Goal: Use online tool/utility: Utilize a website feature to perform a specific function

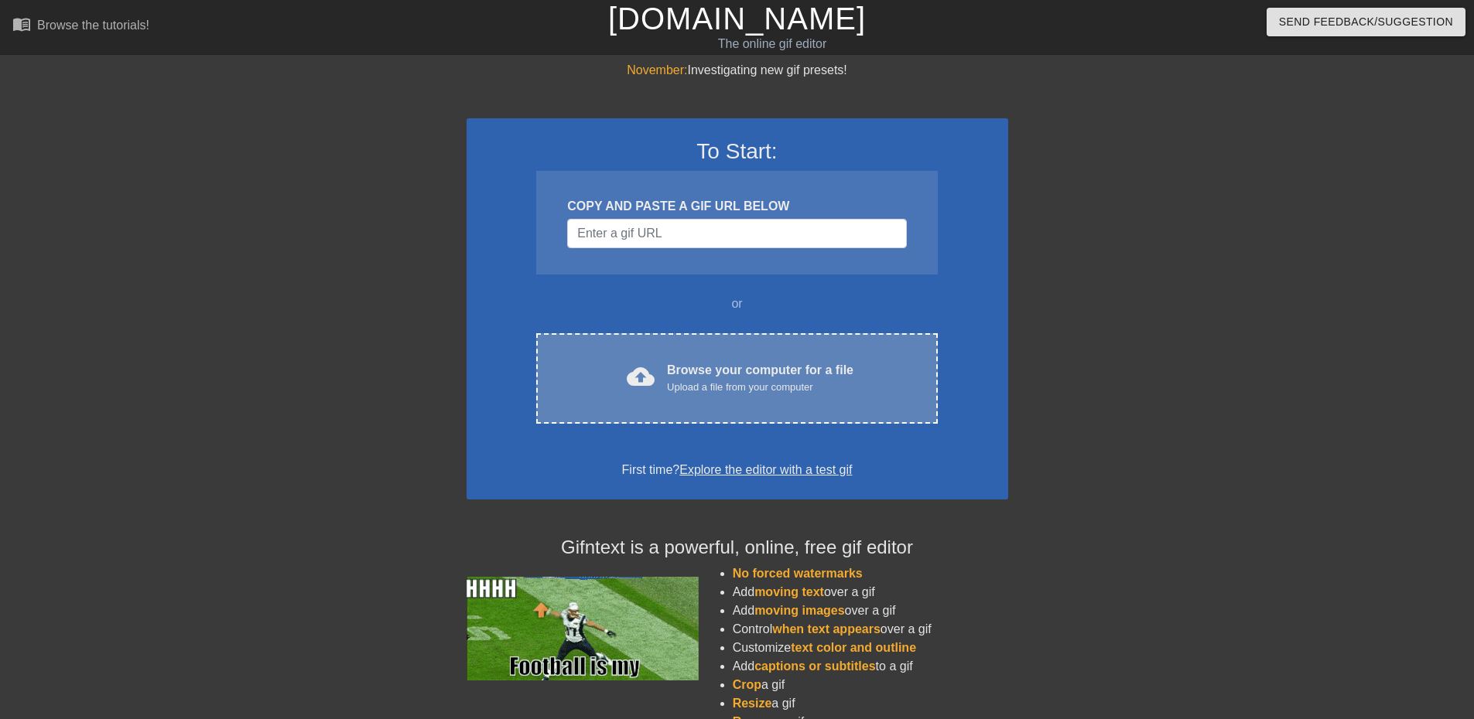
click at [718, 388] on div "Upload a file from your computer" at bounding box center [760, 387] width 186 height 15
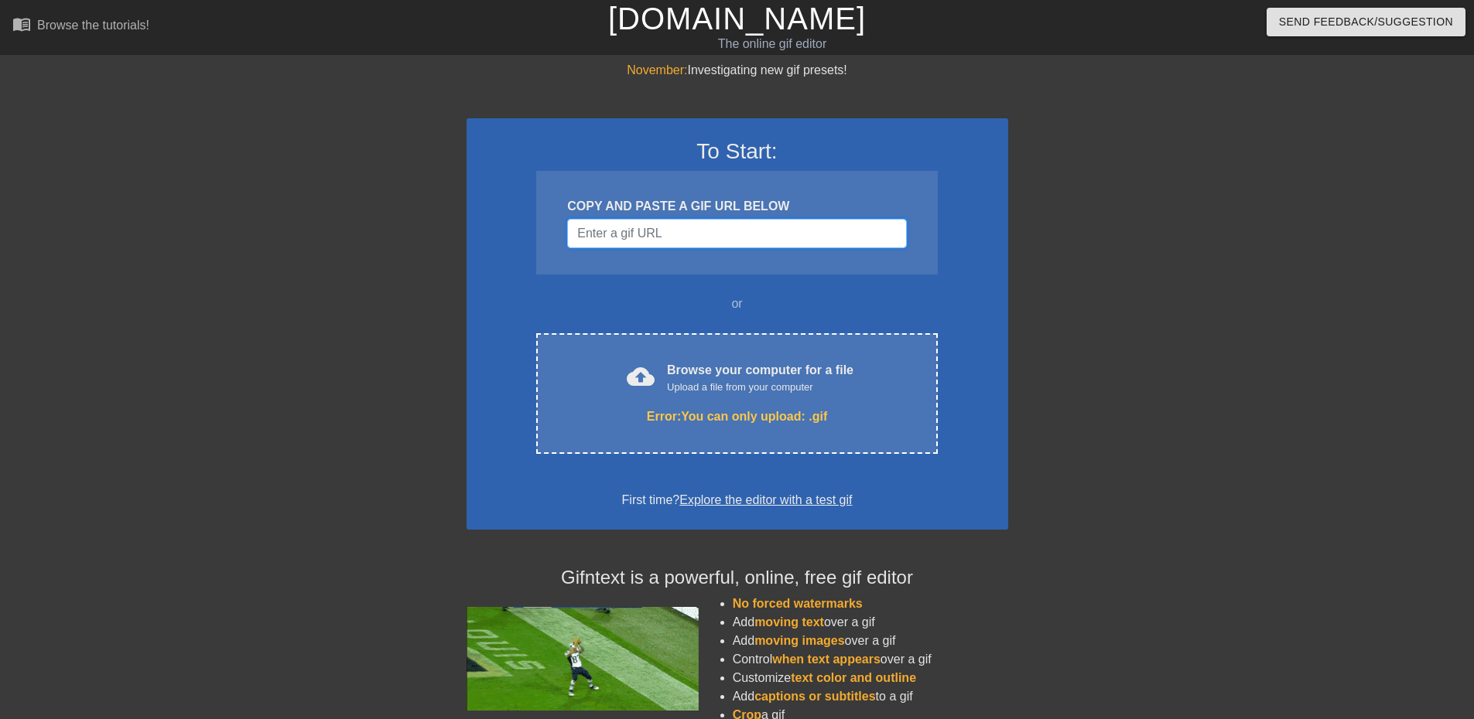
click at [613, 246] on input "Username" at bounding box center [736, 233] width 339 height 29
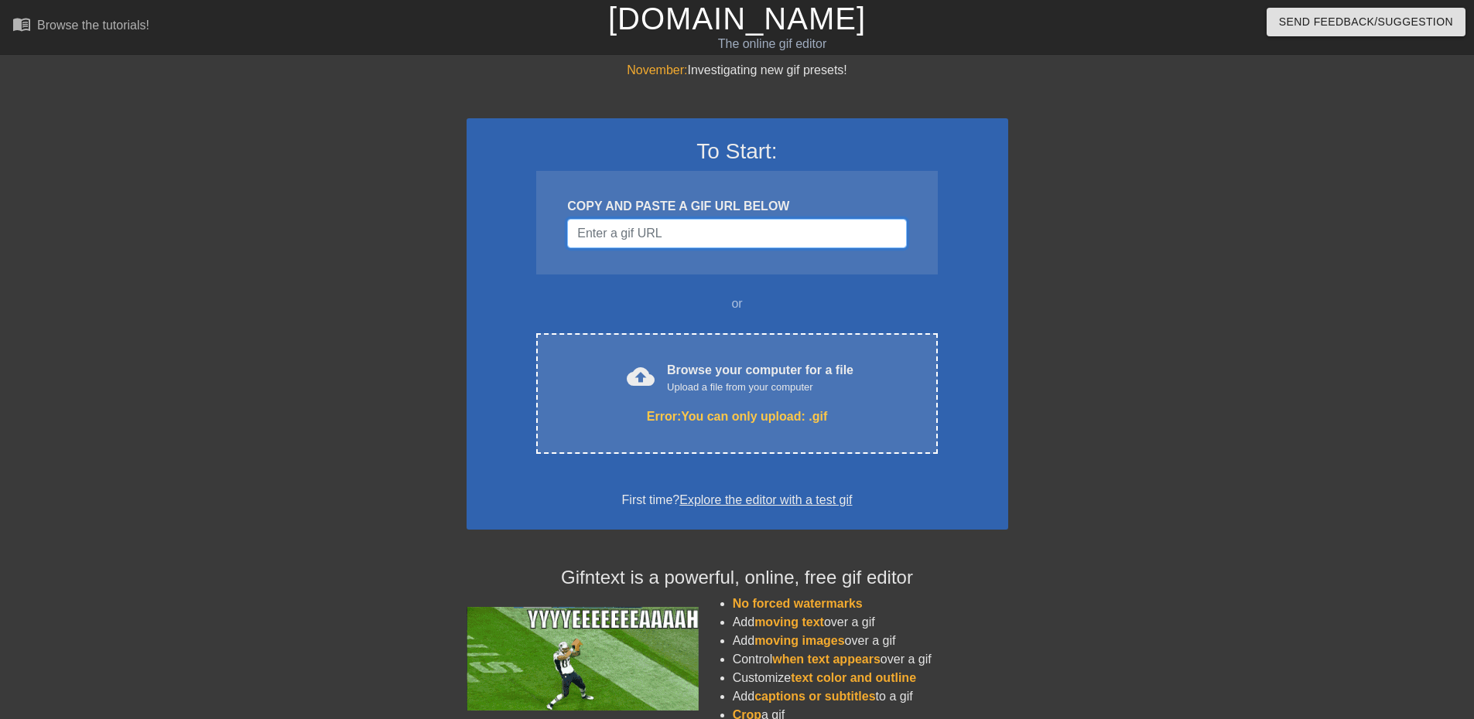
paste input "[URL][DOMAIN_NAME]"
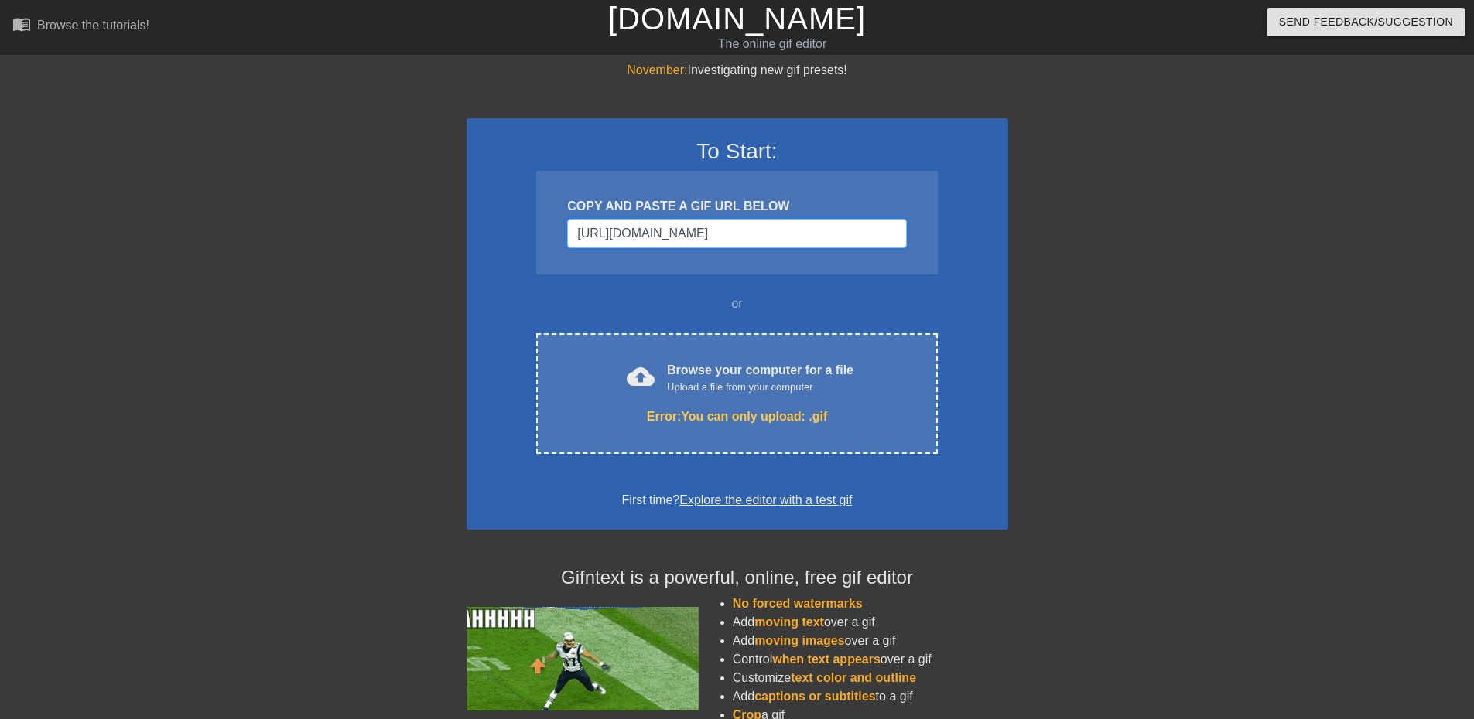
scroll to position [0, 584]
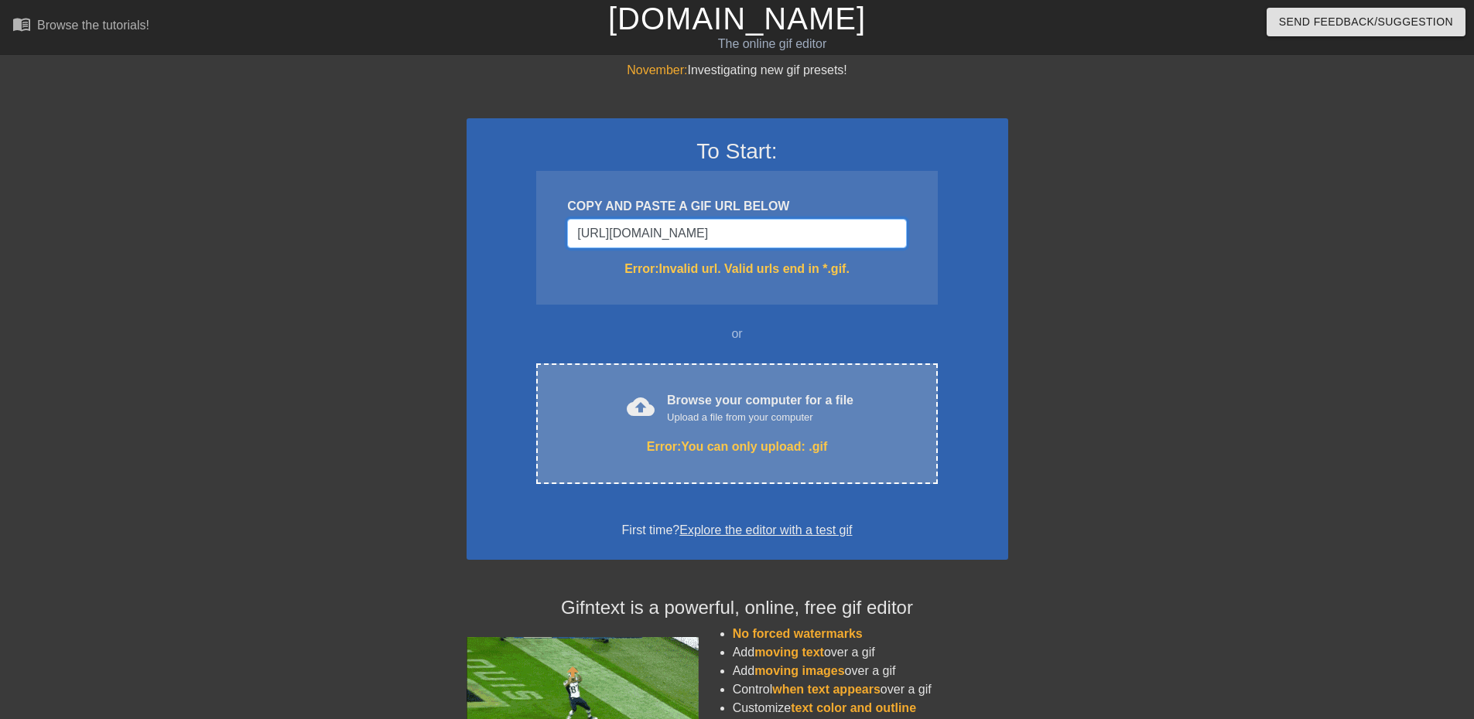
type input "[URL][DOMAIN_NAME]"
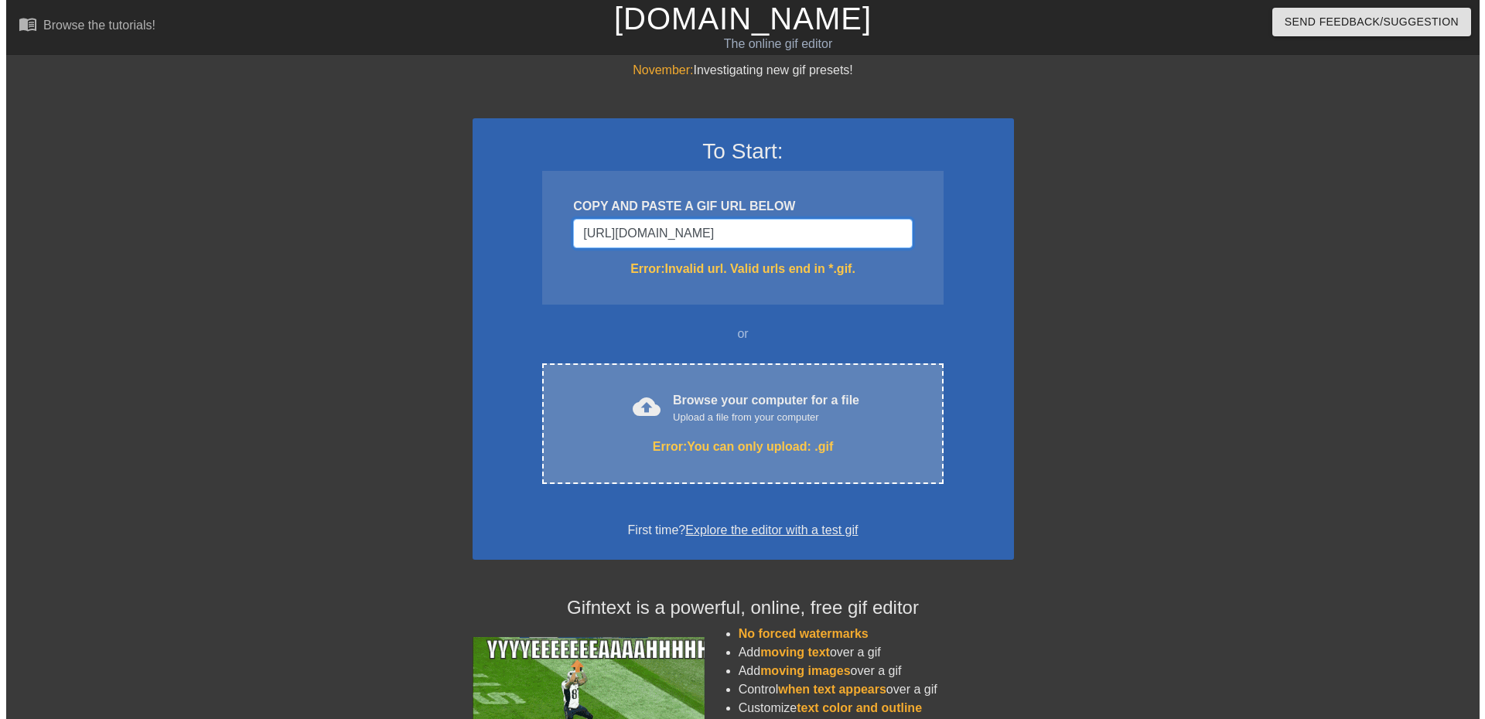
scroll to position [0, 597]
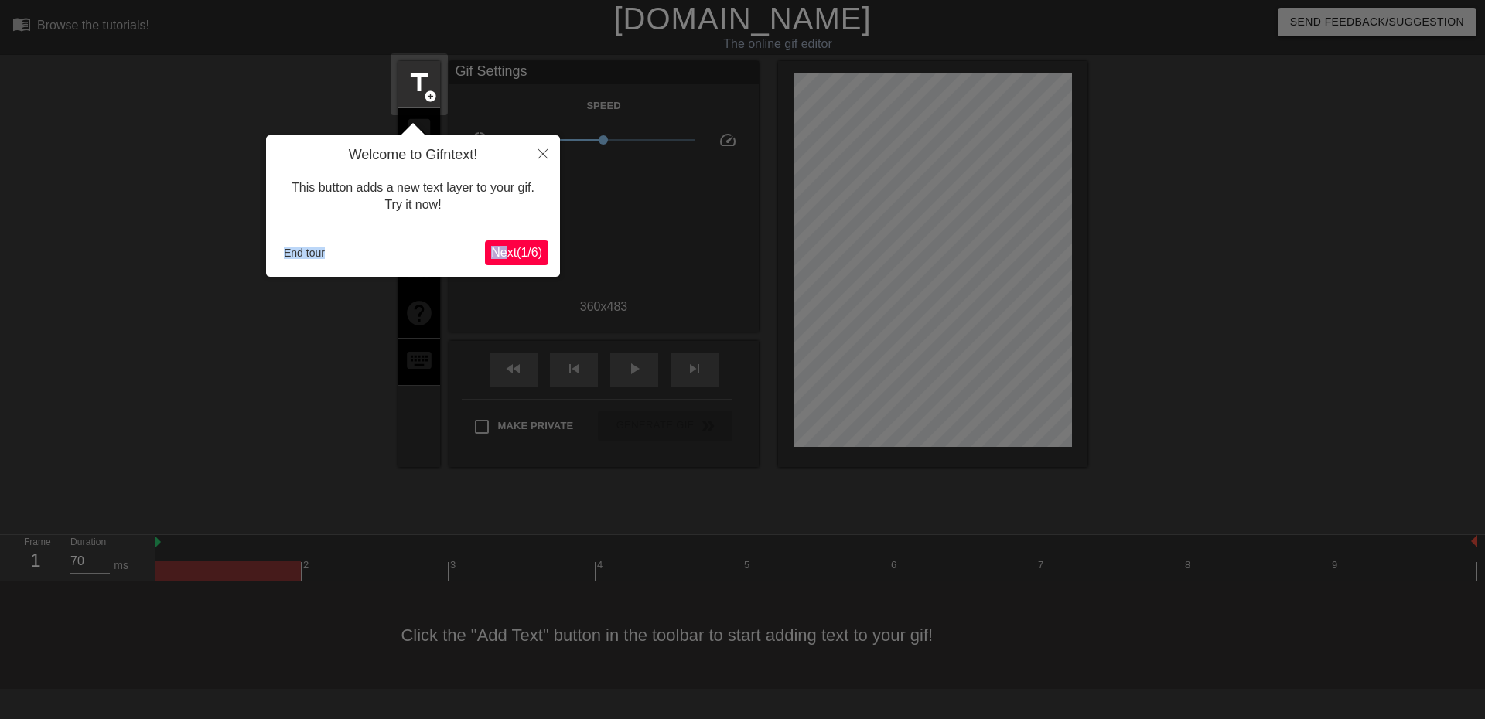
click at [504, 252] on div "Welcome to Gifntext! This button adds a new text layer to your gif. Try it now!…" at bounding box center [413, 206] width 294 height 142
click at [504, 252] on span "Next ( 1 / 6 )" at bounding box center [516, 252] width 51 height 13
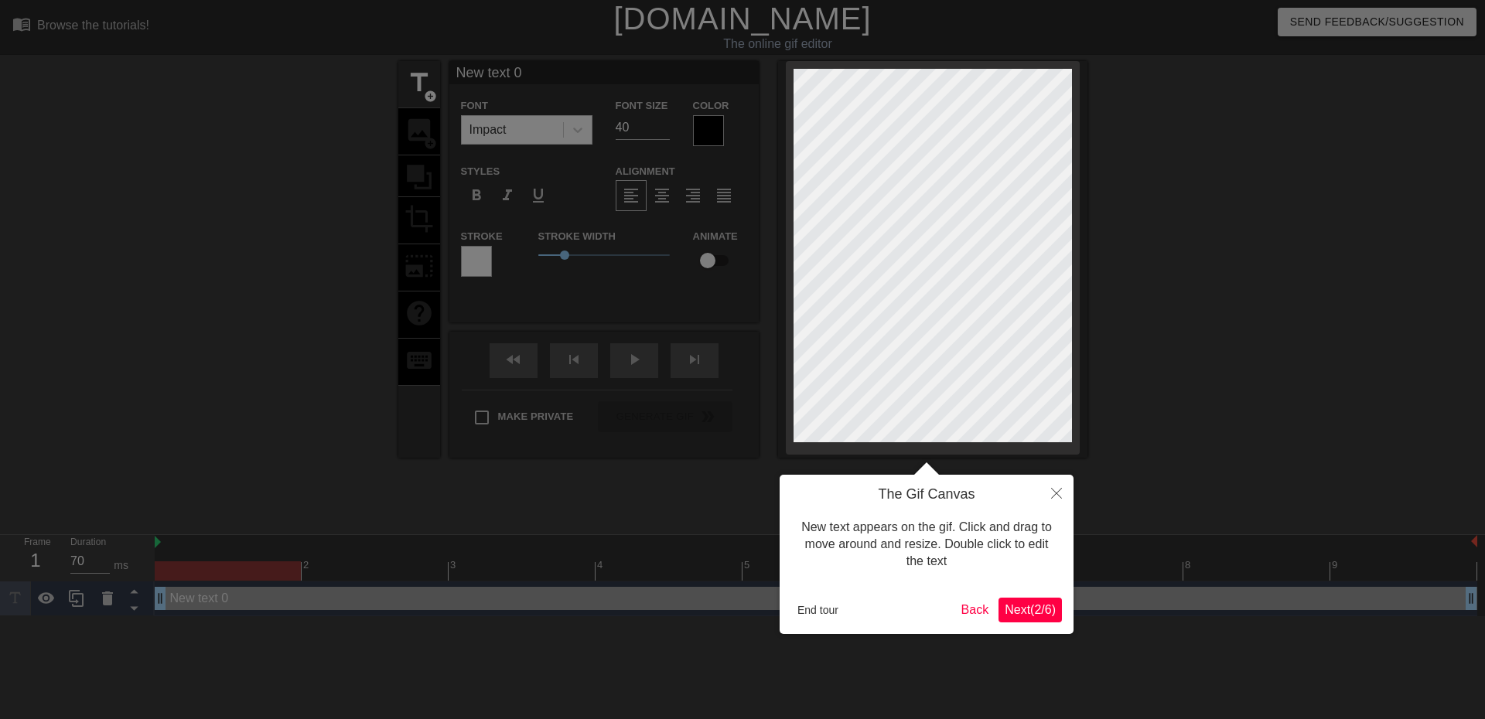
drag, startPoint x: 1020, startPoint y: 506, endPoint x: 1051, endPoint y: 497, distance: 32.8
click at [1030, 504] on div "New text appears on the gif. Click and drag to move around and resize. Double c…" at bounding box center [926, 545] width 271 height 83
click at [1052, 497] on icon "Close" at bounding box center [1056, 493] width 11 height 11
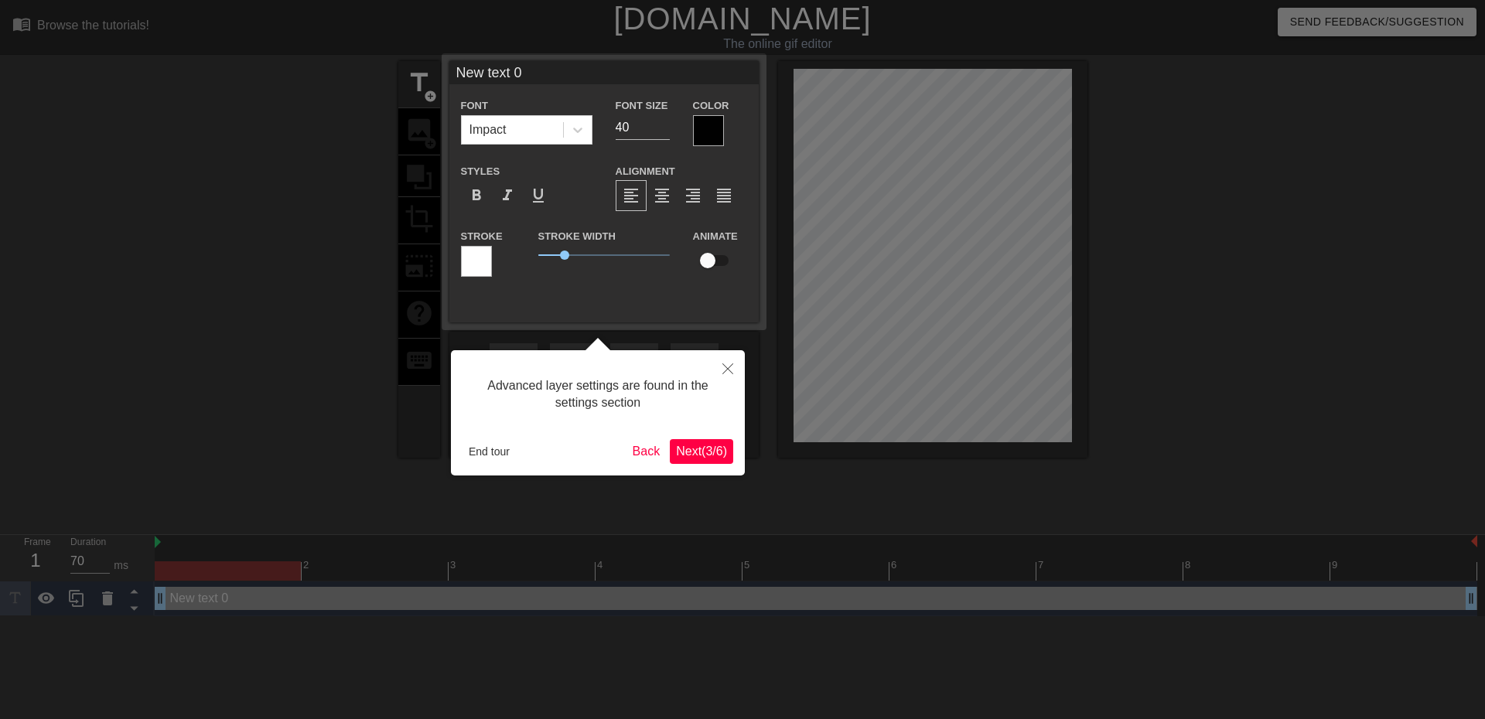
click at [689, 450] on span "Next ( 3 / 6 )" at bounding box center [701, 451] width 51 height 13
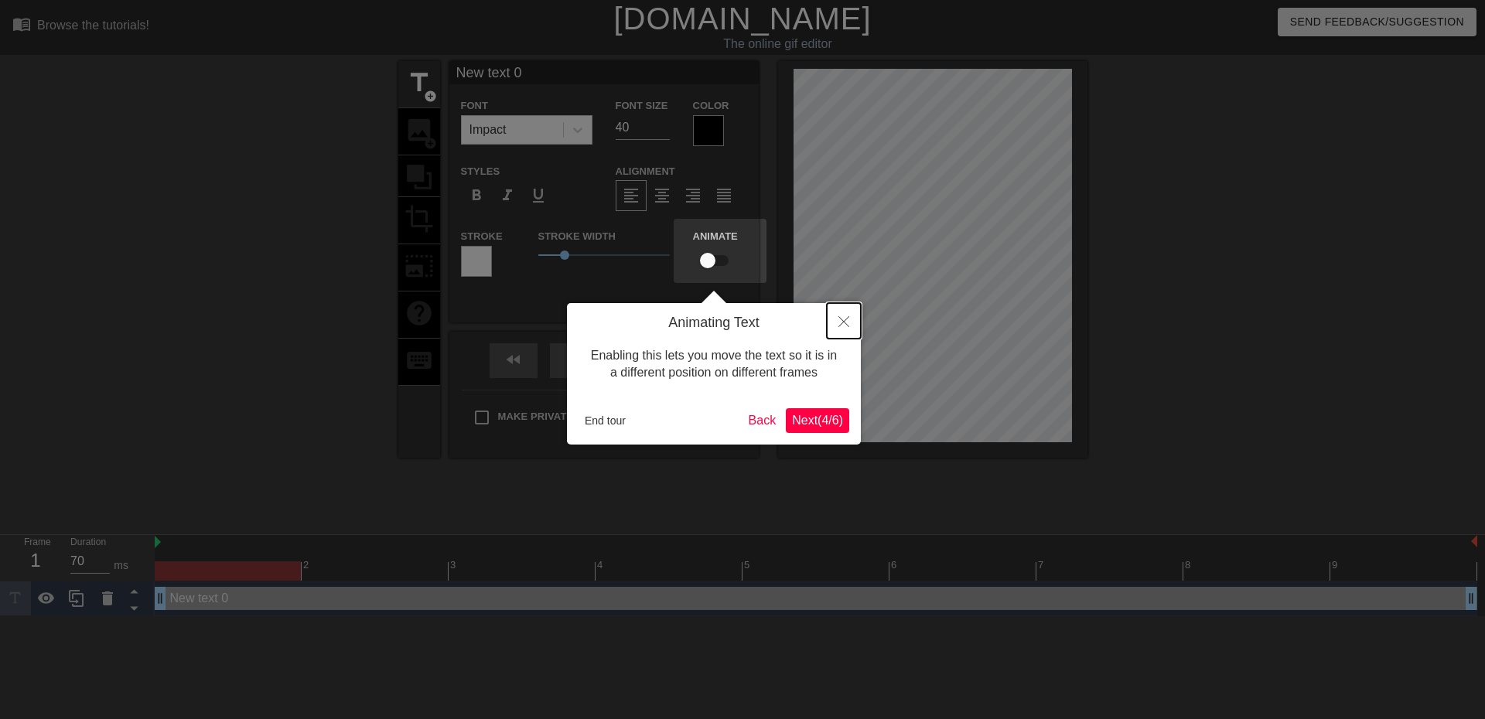
click at [846, 316] on button "Close" at bounding box center [844, 321] width 34 height 36
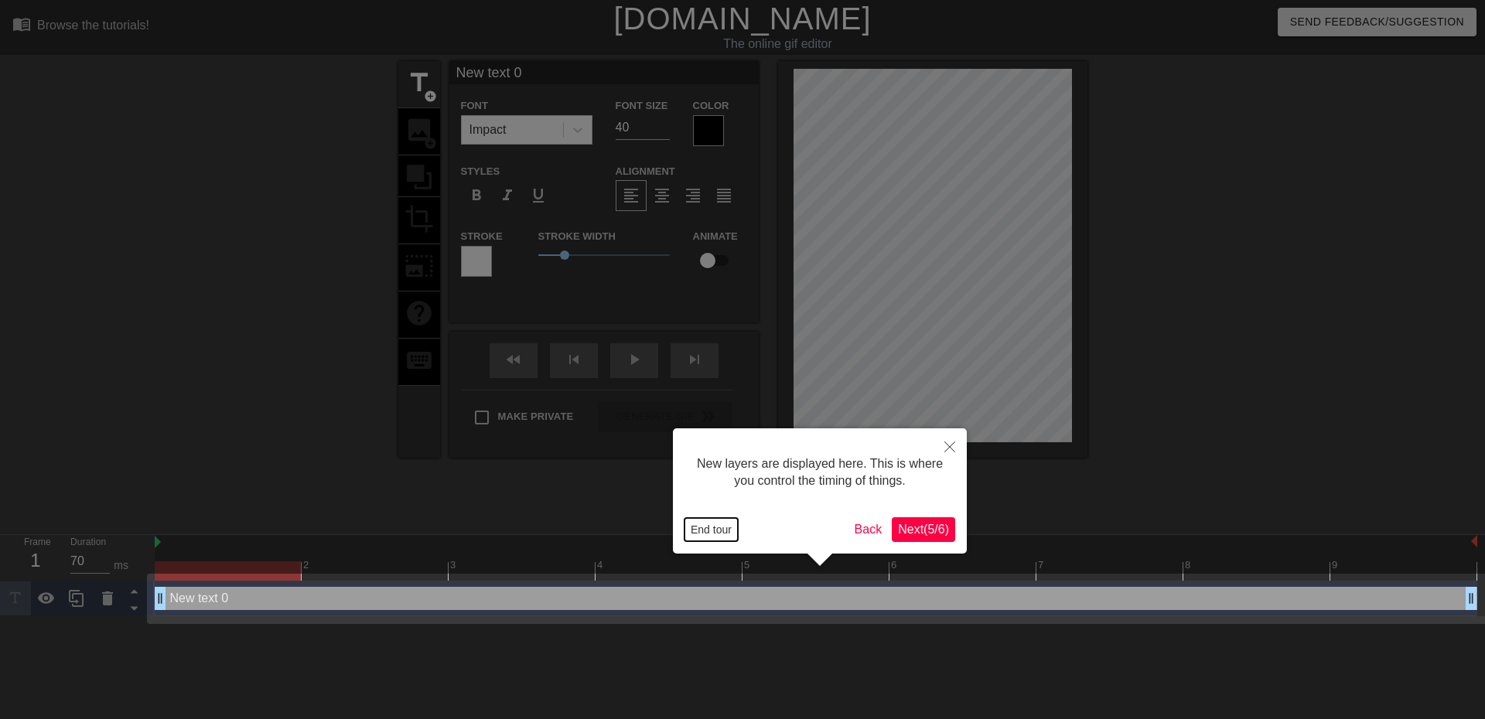
click at [718, 534] on button "End tour" at bounding box center [711, 529] width 53 height 23
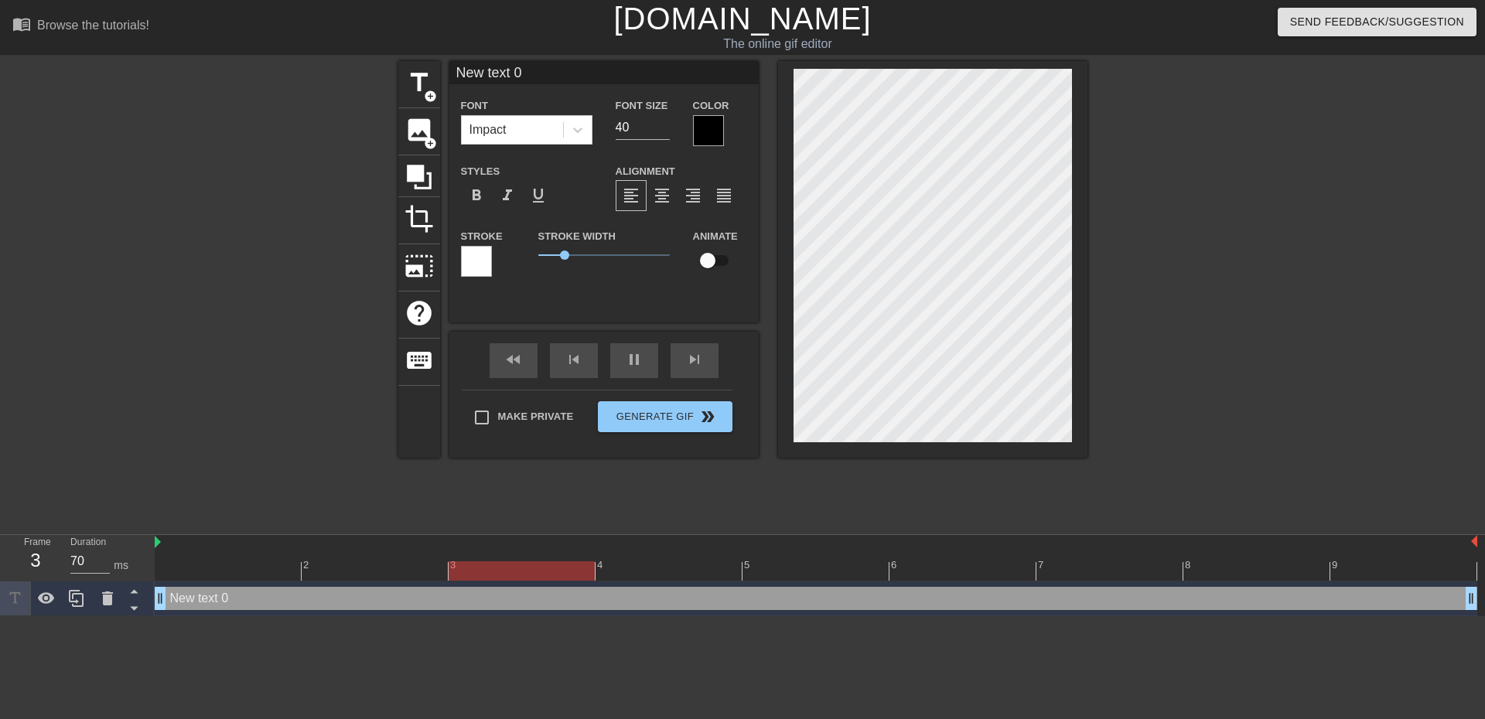
scroll to position [2, 5]
type input "70"
type input "New text"
type textarea "New text"
type input "60"
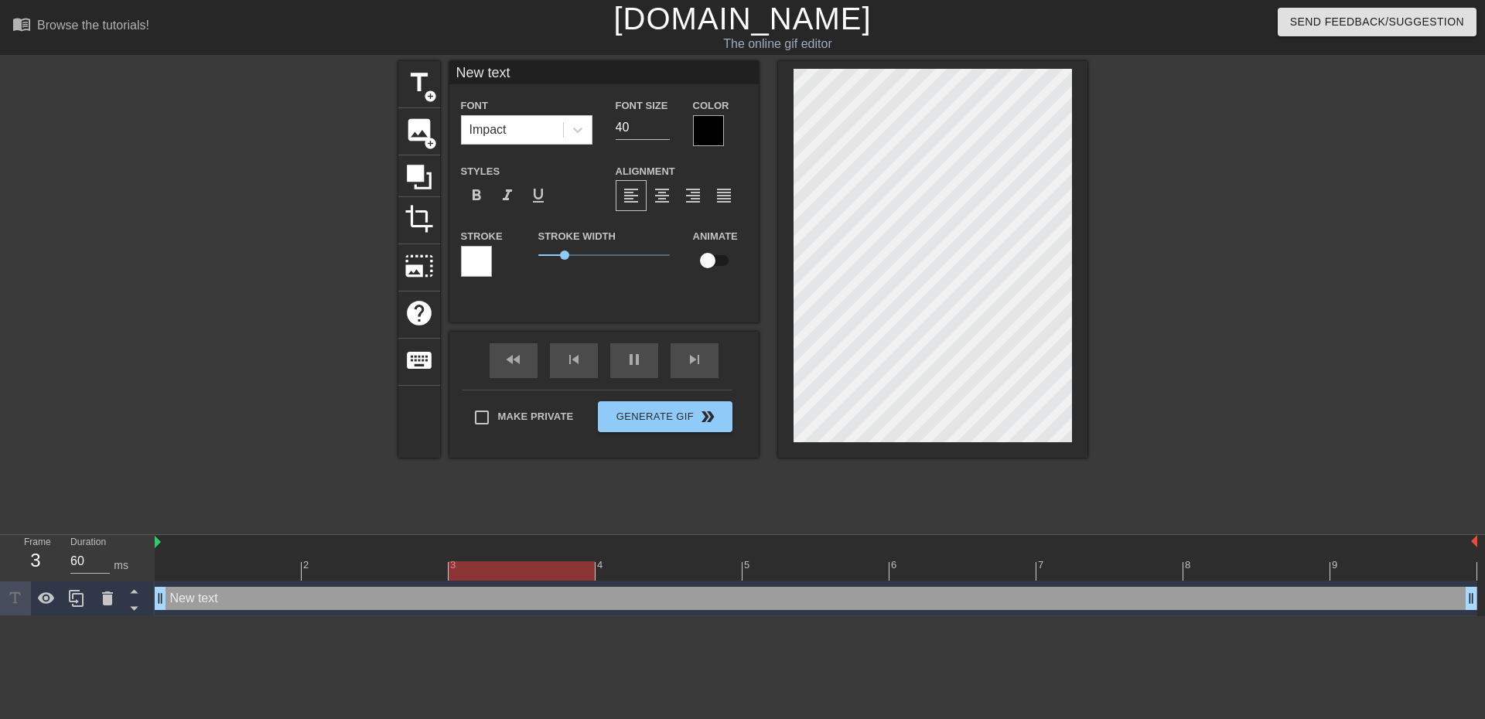
type input "New text"
type textarea "New text"
type input "70"
type input "New tex"
type textarea "New tex"
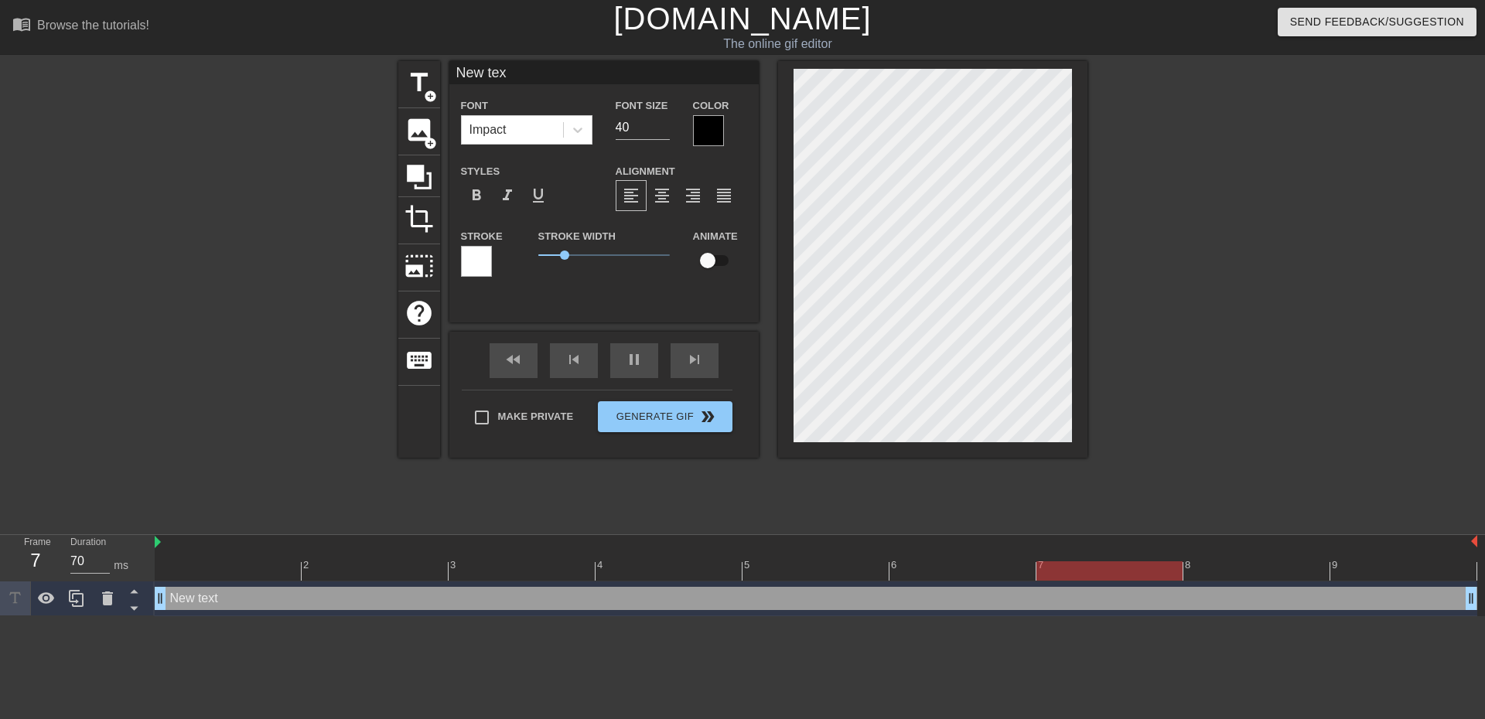
type input "New te"
type textarea "New te"
type input "70"
type input "New t"
type textarea "New t"
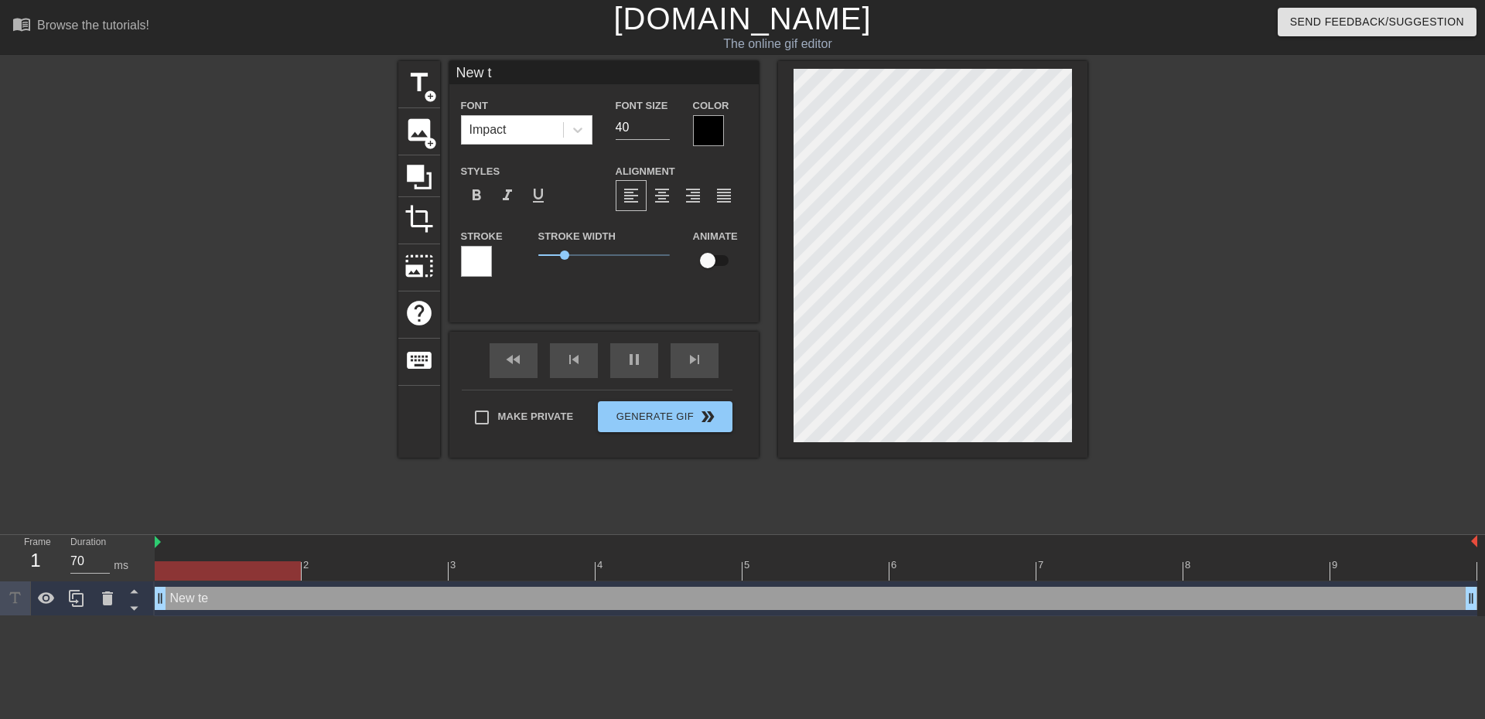
type input "60"
type input "New"
type textarea "New"
type input "60"
type input "New"
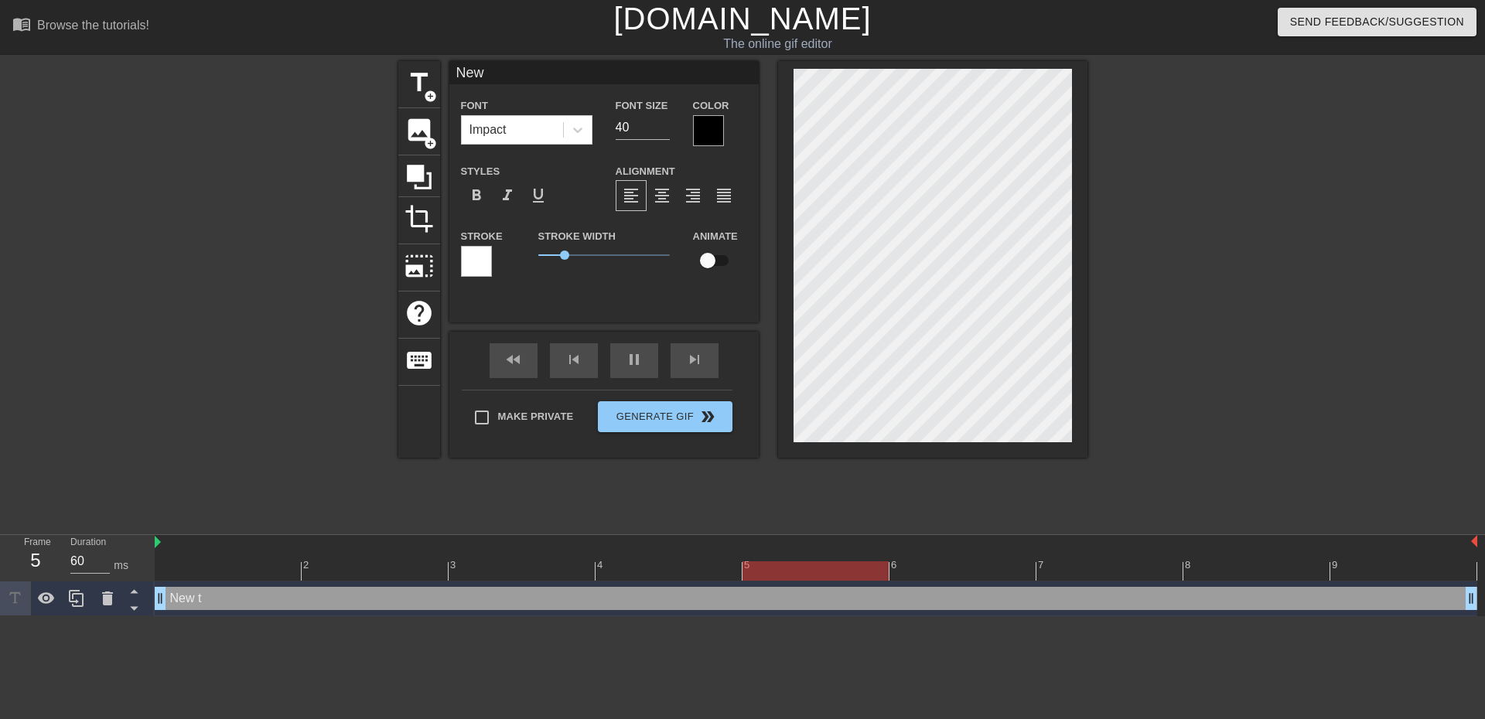
type textarea "New"
type input "70"
type input "Ne"
type textarea "Ne"
type input "N"
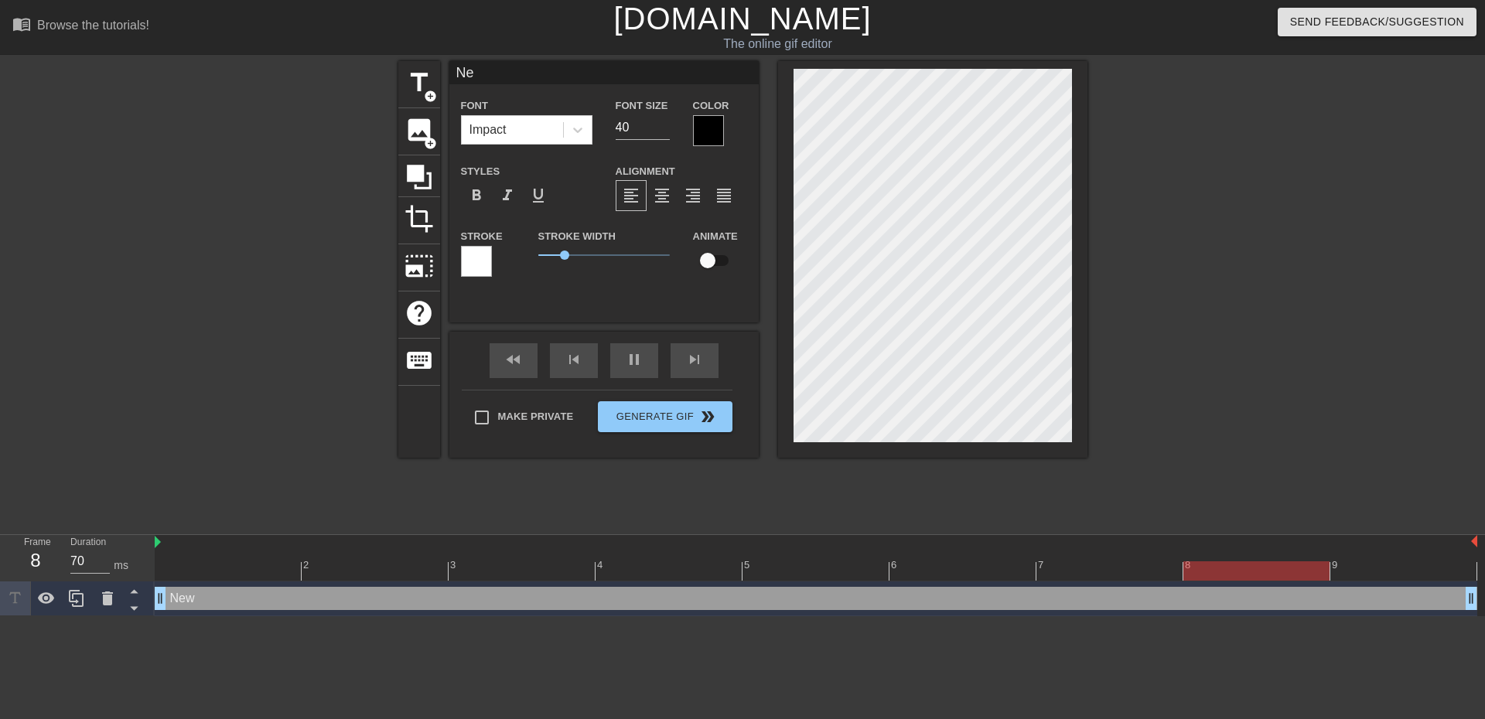
type textarea "N"
type input "70"
type input "t"
type textarea "t"
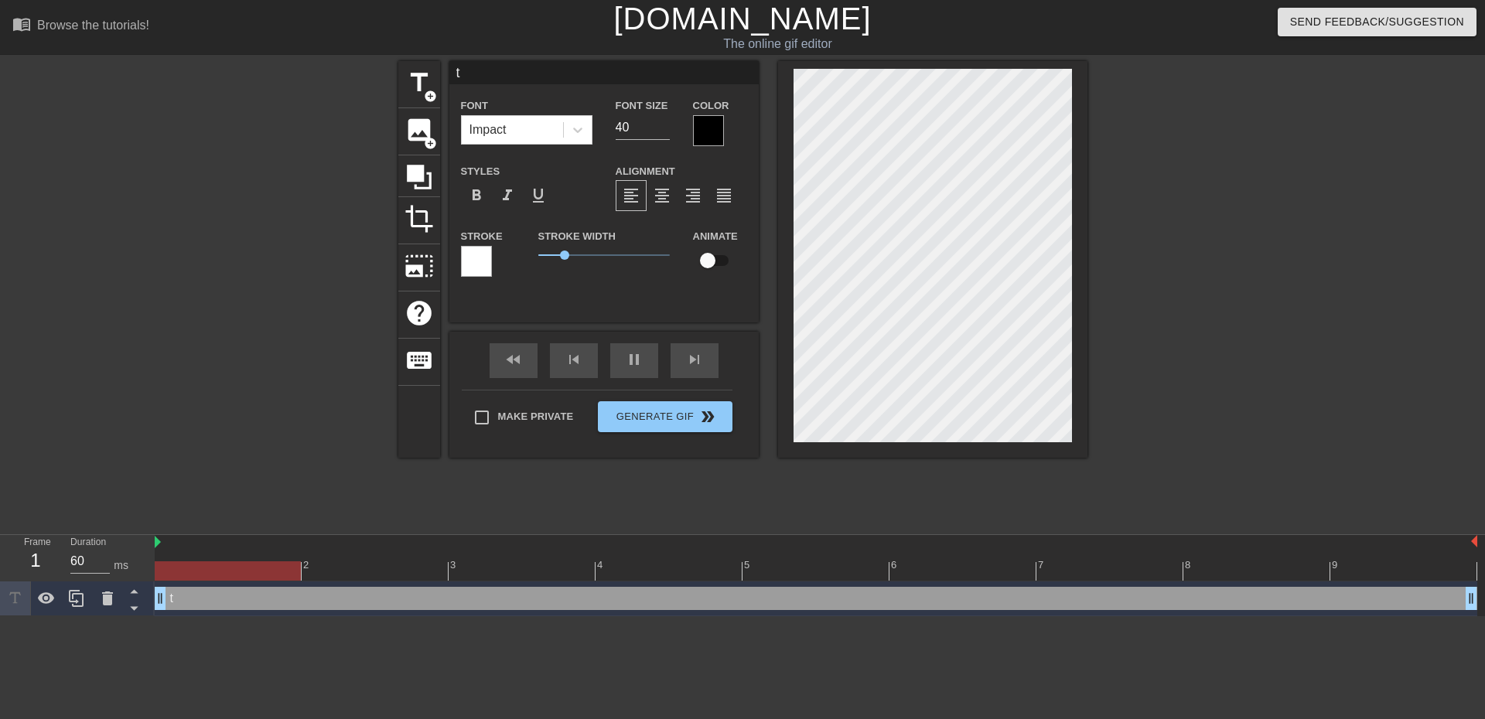
scroll to position [2, 2]
type input "70"
type input "th"
type textarea "th"
type input "70"
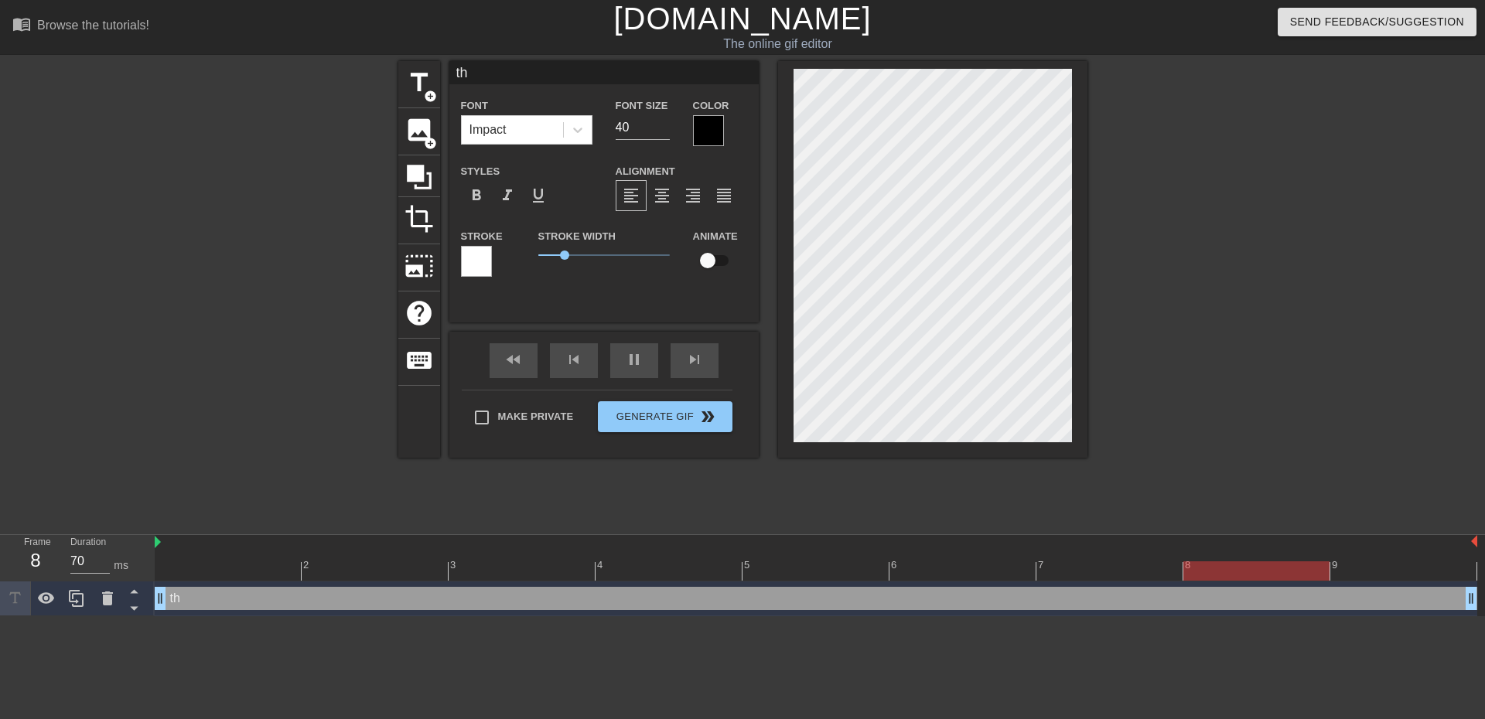
type input "tha"
type textarea "tha"
type input "70"
type input "that"
type textarea "that"
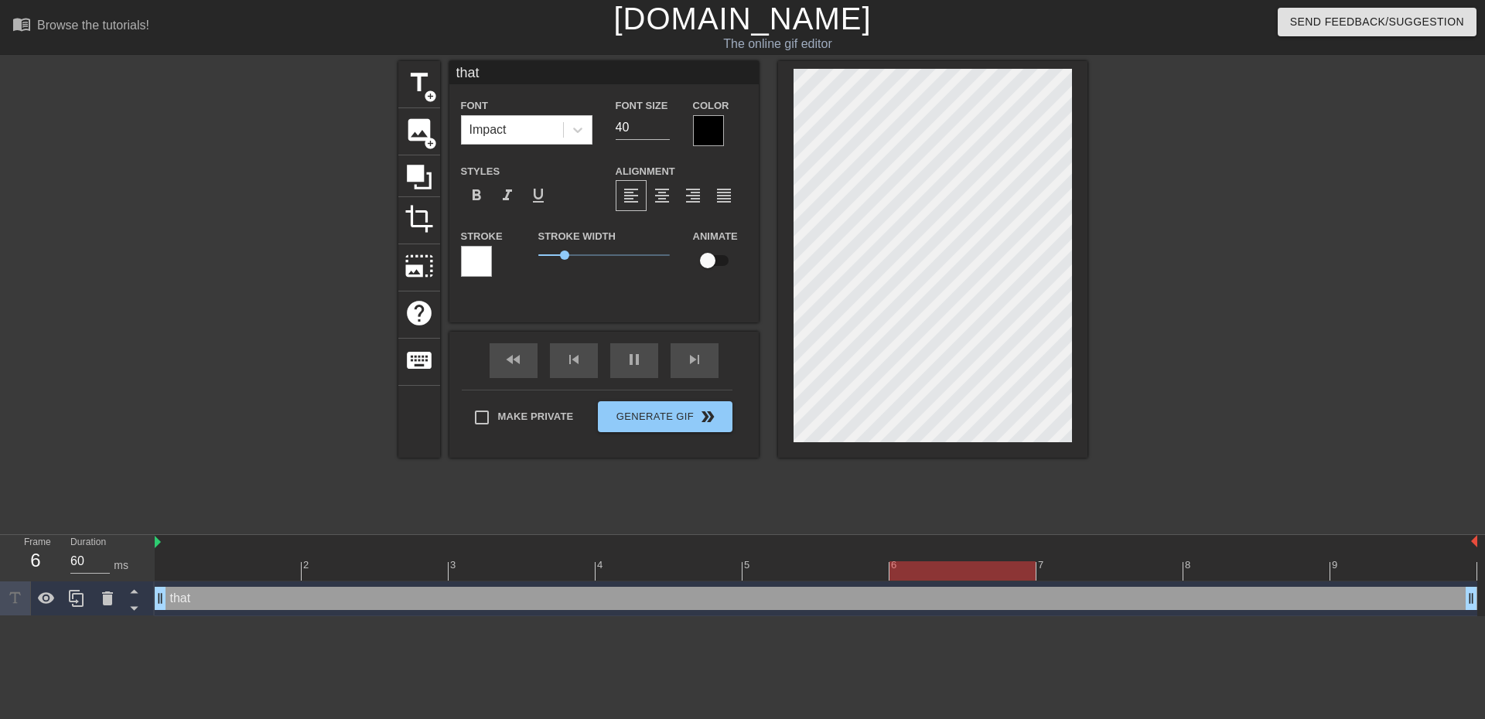
type input "70"
type input "thats"
type textarea "thats"
type input "70"
type input "thats"
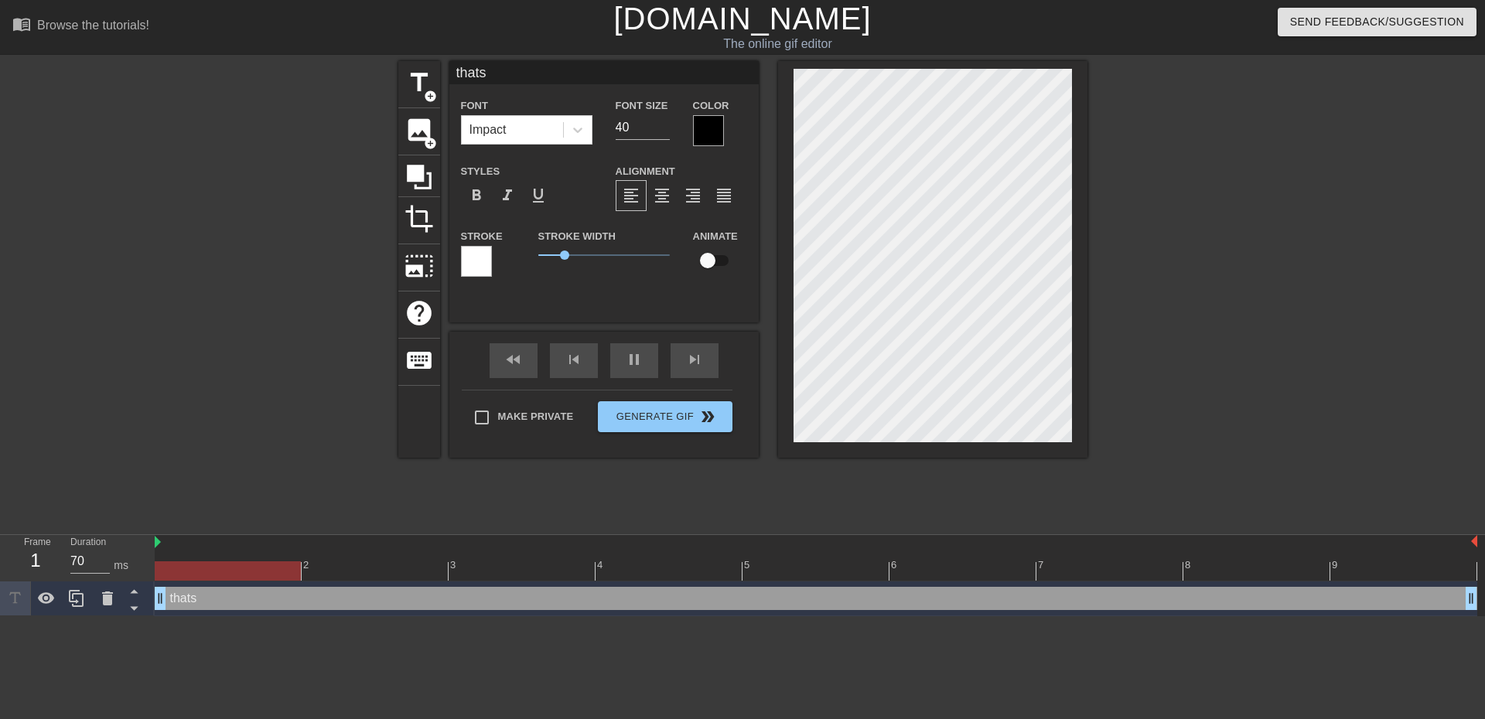
type textarea "thats"
type input "60"
type input "thats c"
type textarea "thats c"
type input "70"
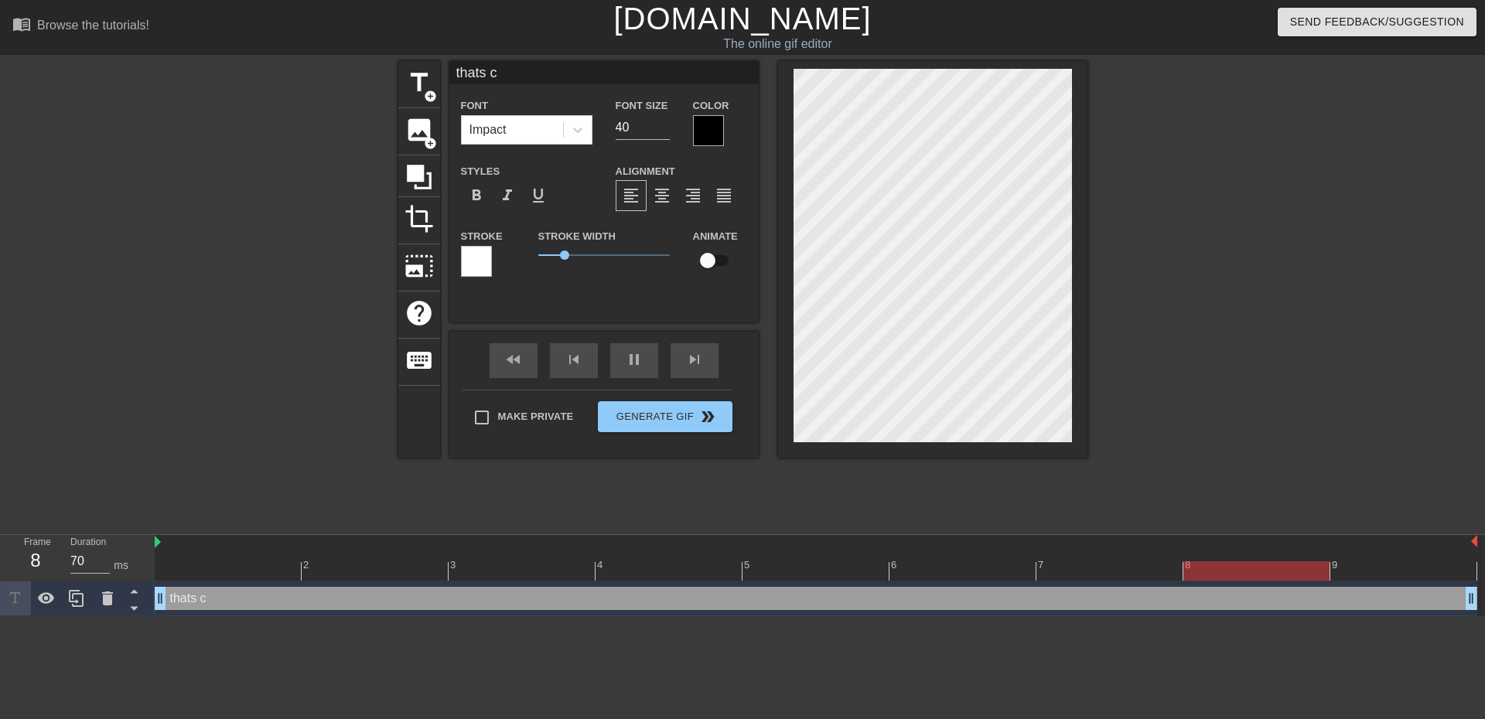
type input "thats cr"
type textarea "thats cr"
type input "70"
type input "thats cra"
type textarea "thats cra"
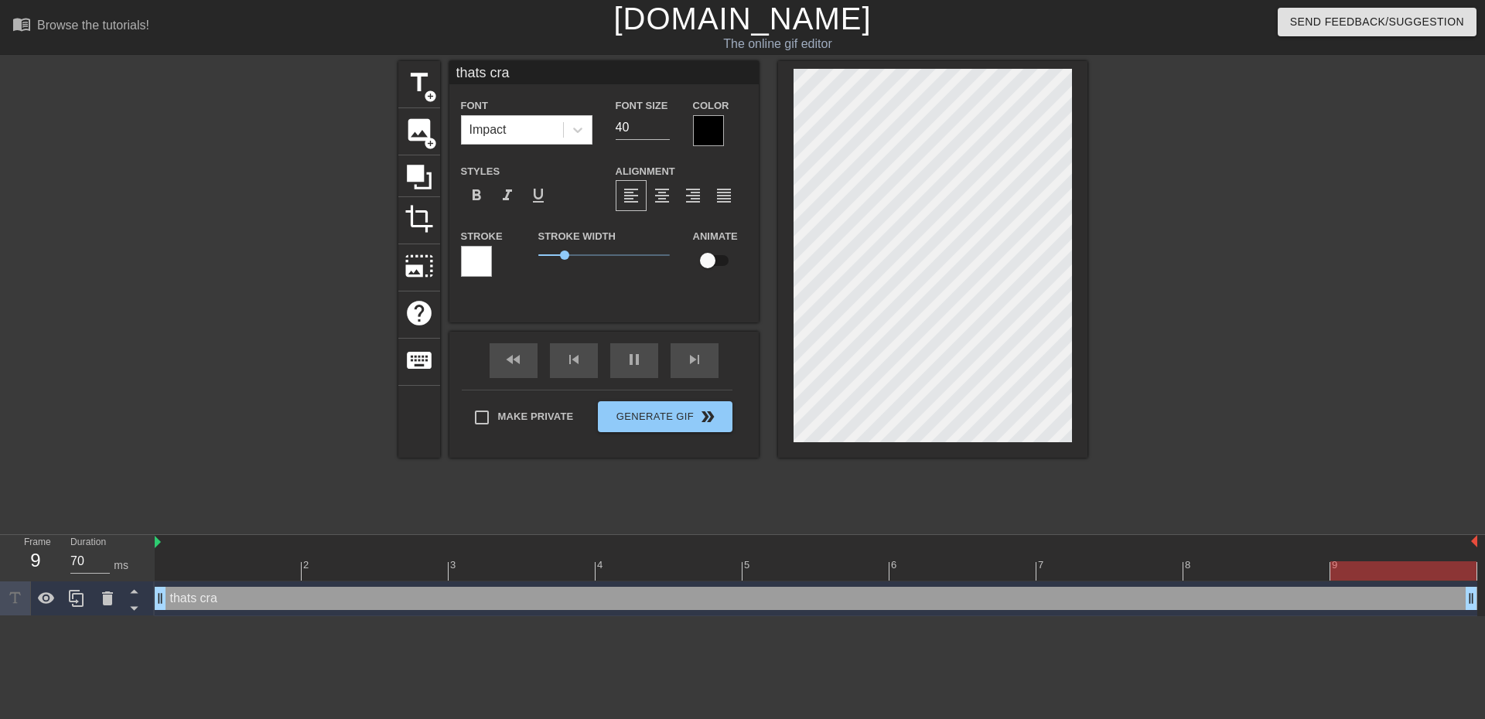
type input "60"
type input "thats craa"
type textarea "thats craa"
type input "70"
type input "thats craaa"
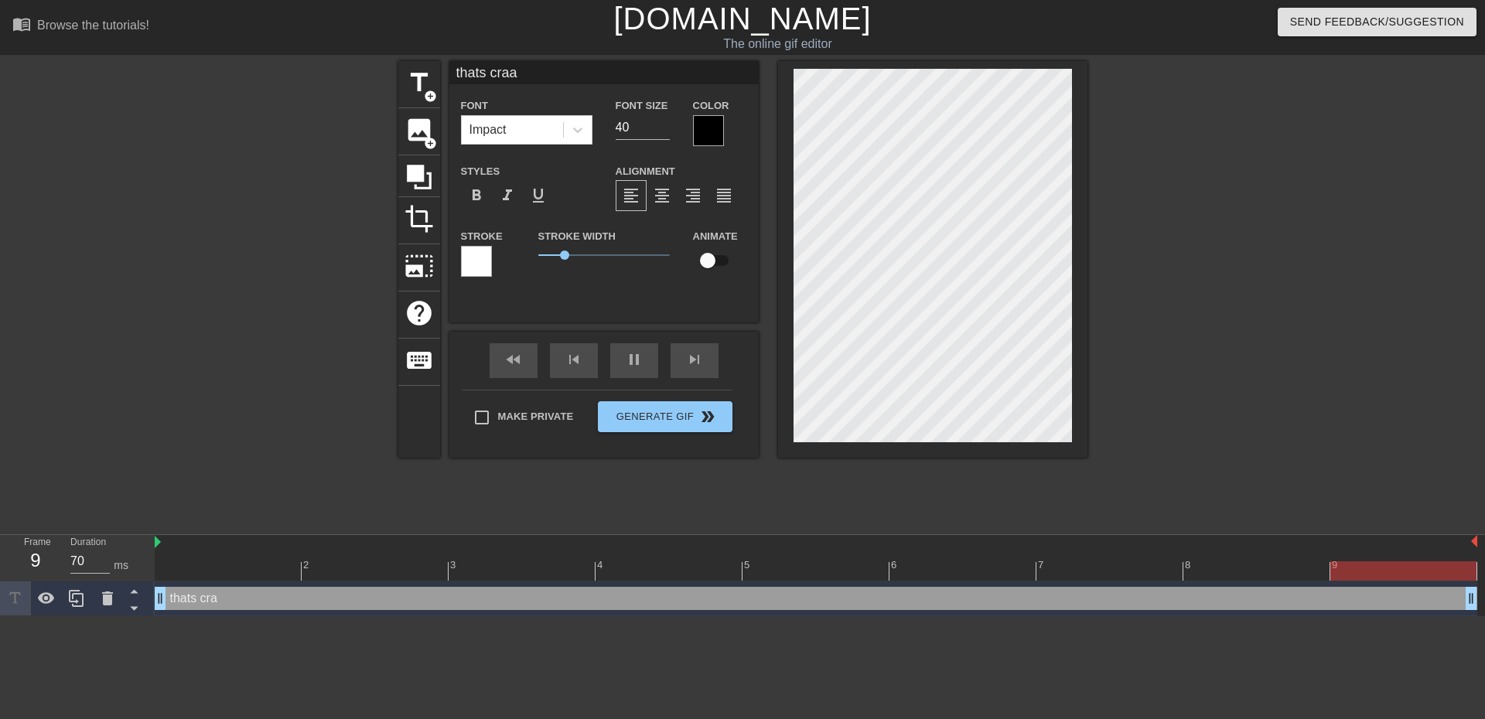
type textarea "thats craaa"
type input "60"
type input "thats craaaz"
type textarea "thats craaaz"
type input "70"
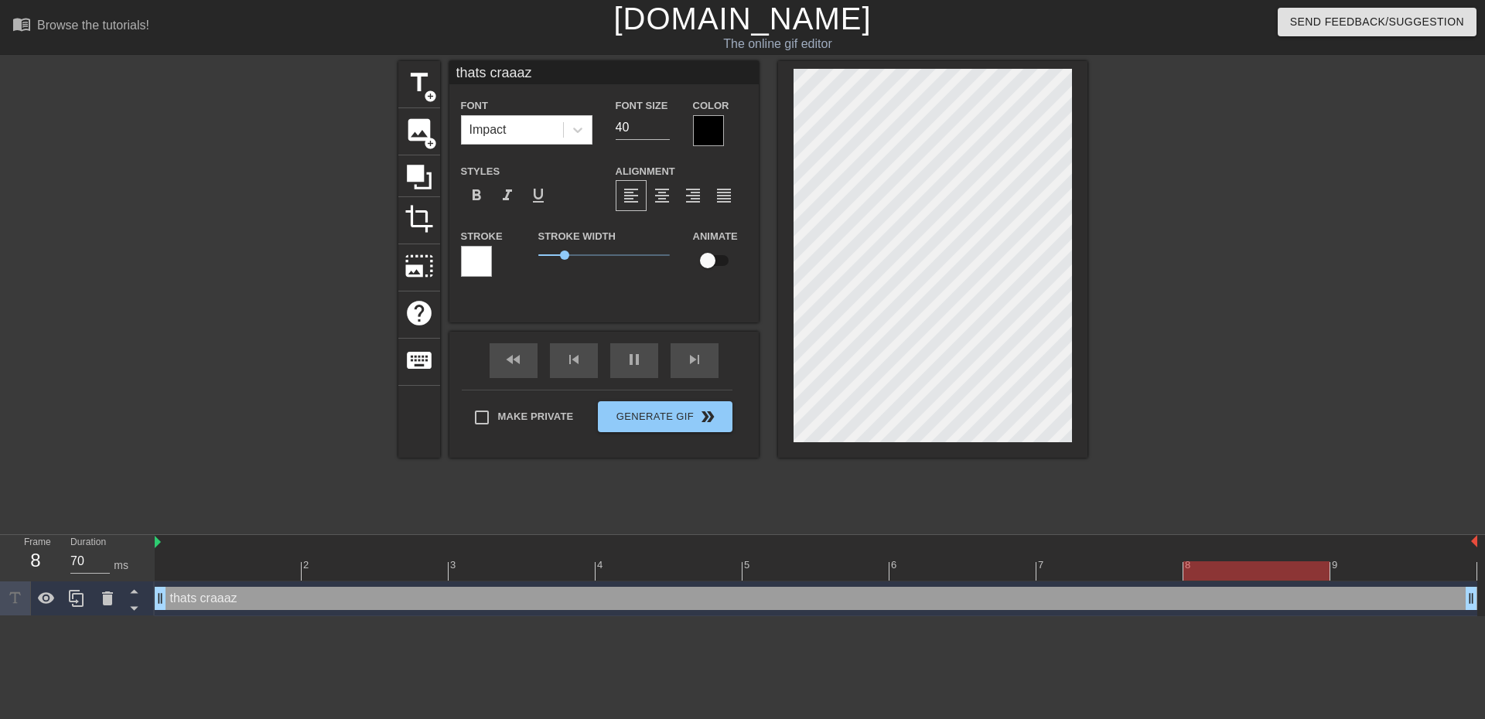
scroll to position [2, 5]
type input "thats craaazy"
type textarea "thats craaazy"
type input "70"
type textarea "thats craaazy"
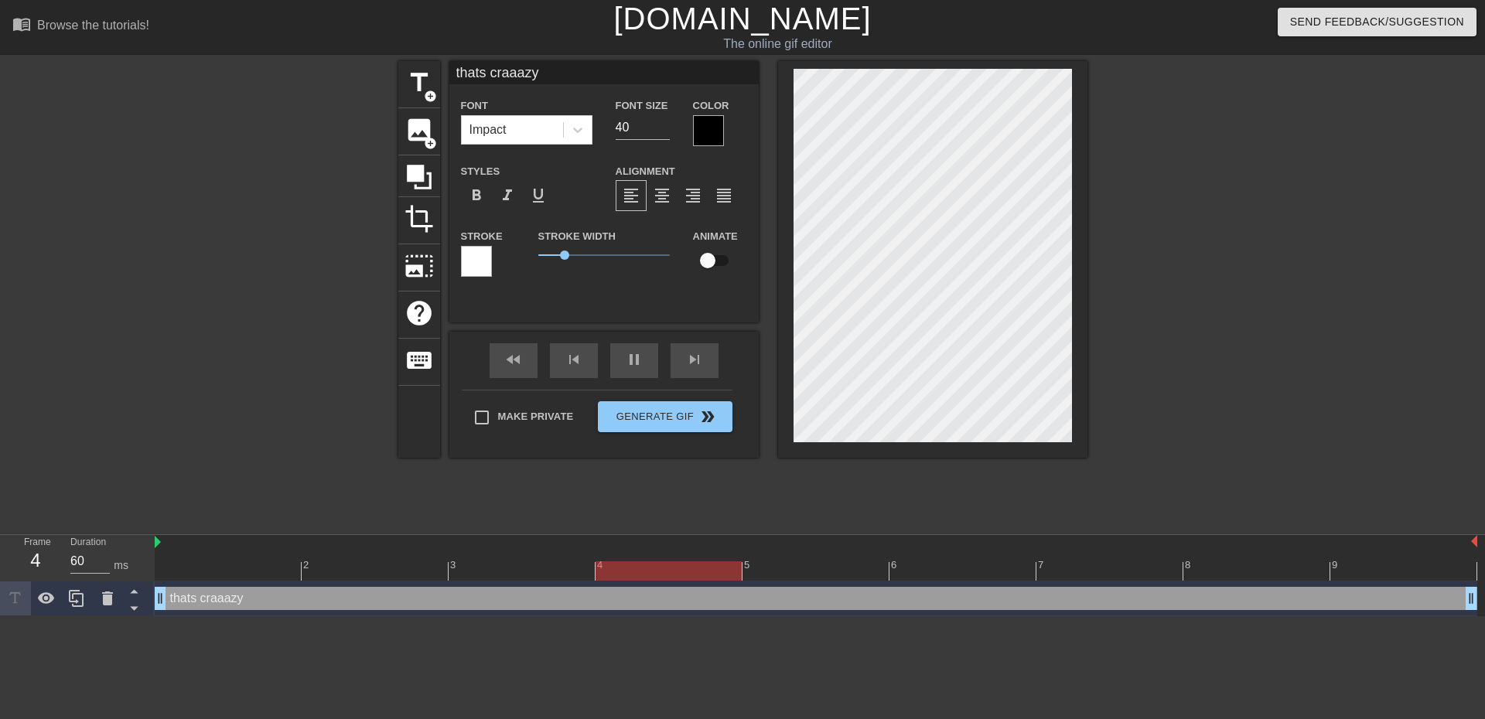
scroll to position [2, 2]
click at [642, 537] on div at bounding box center [816, 542] width 1323 height 15
click at [654, 519] on div "title add_circle image add_circle crop photo_size_select_large help keyboard th…" at bounding box center [742, 293] width 689 height 464
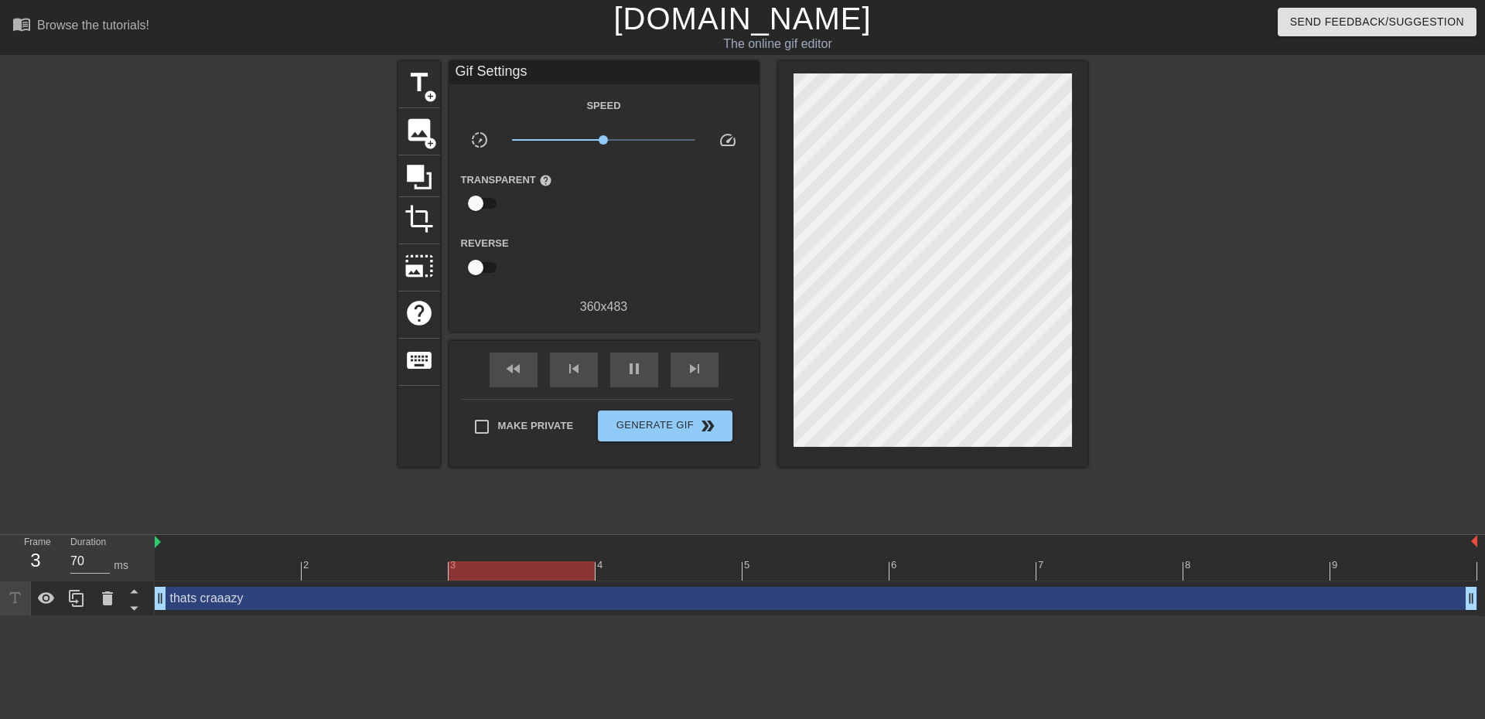
click at [675, 400] on div "Make Private Generate Gif double_arrow" at bounding box center [597, 429] width 271 height 61
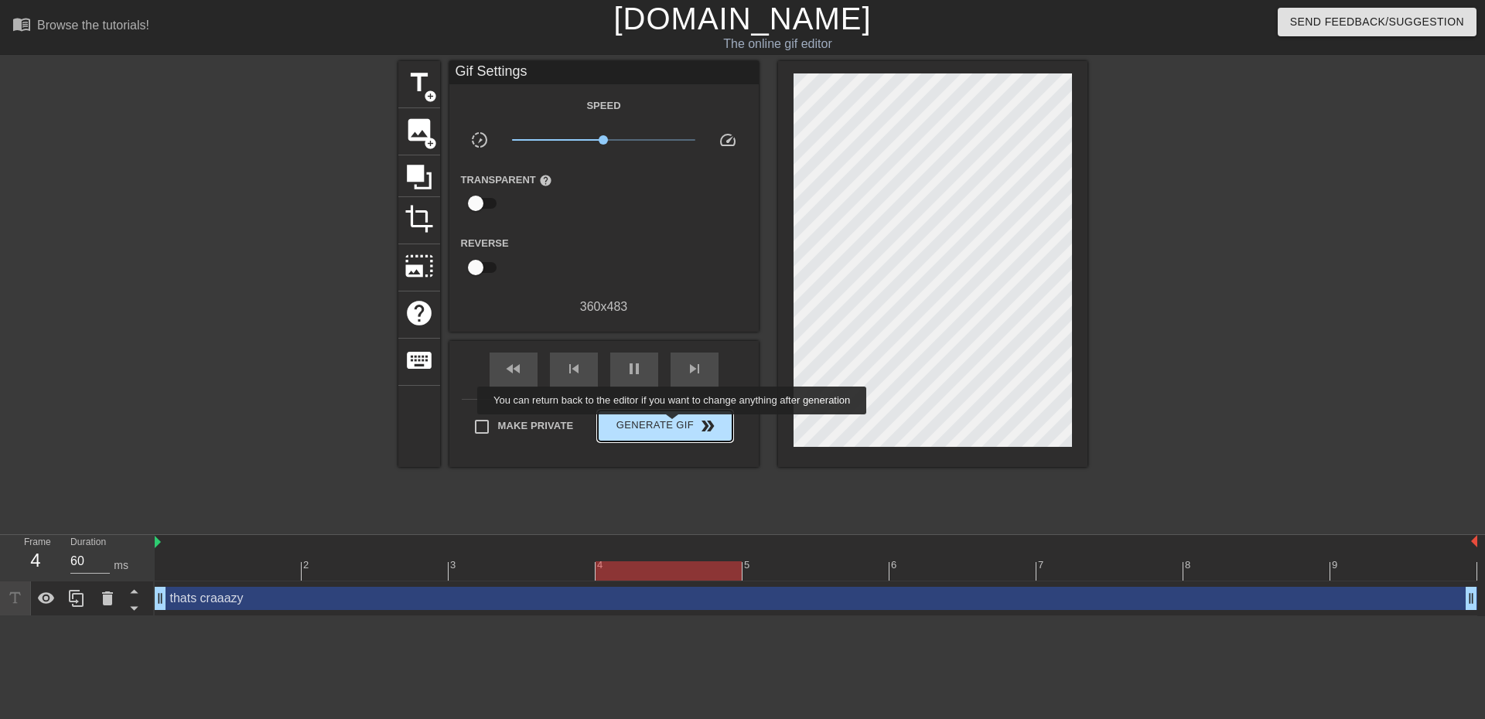
type input "70"
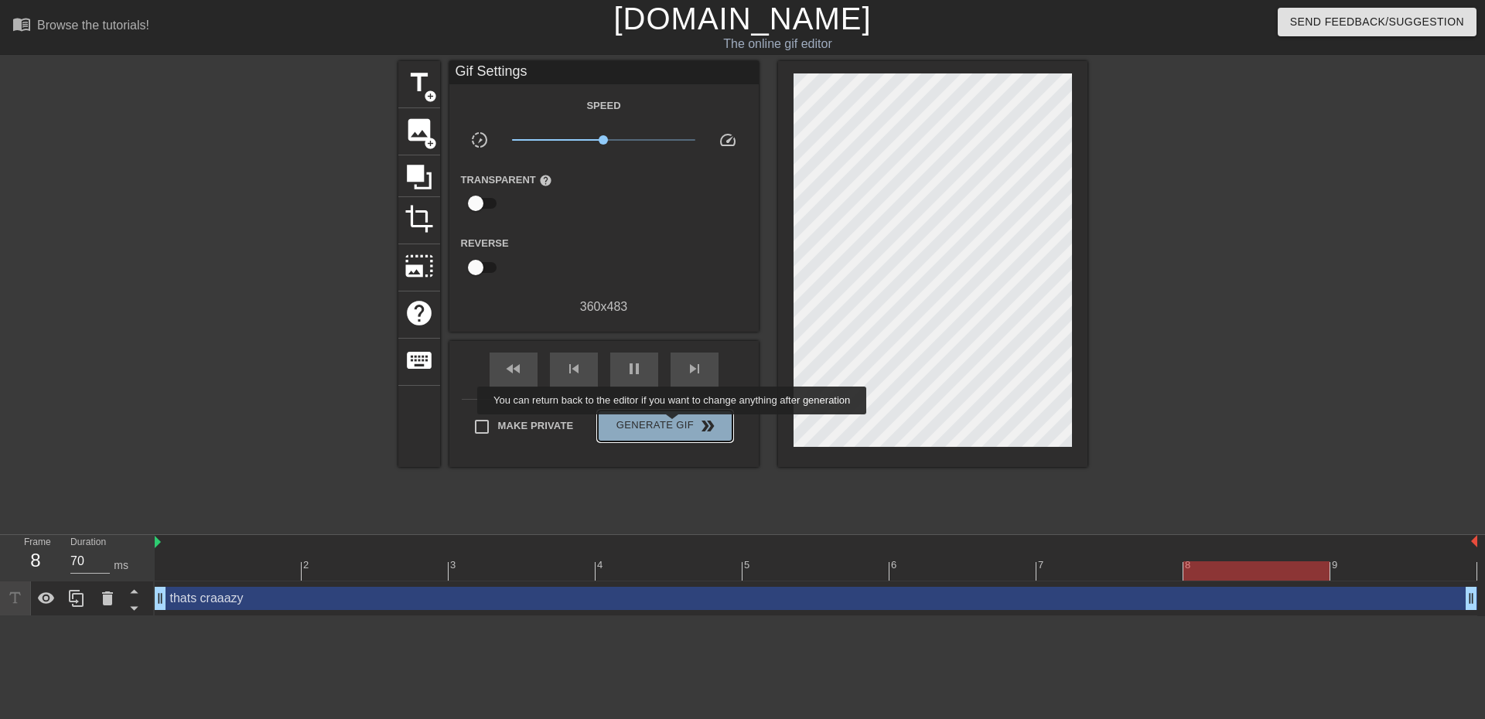
click at [674, 425] on span "Generate Gif double_arrow" at bounding box center [664, 426] width 121 height 19
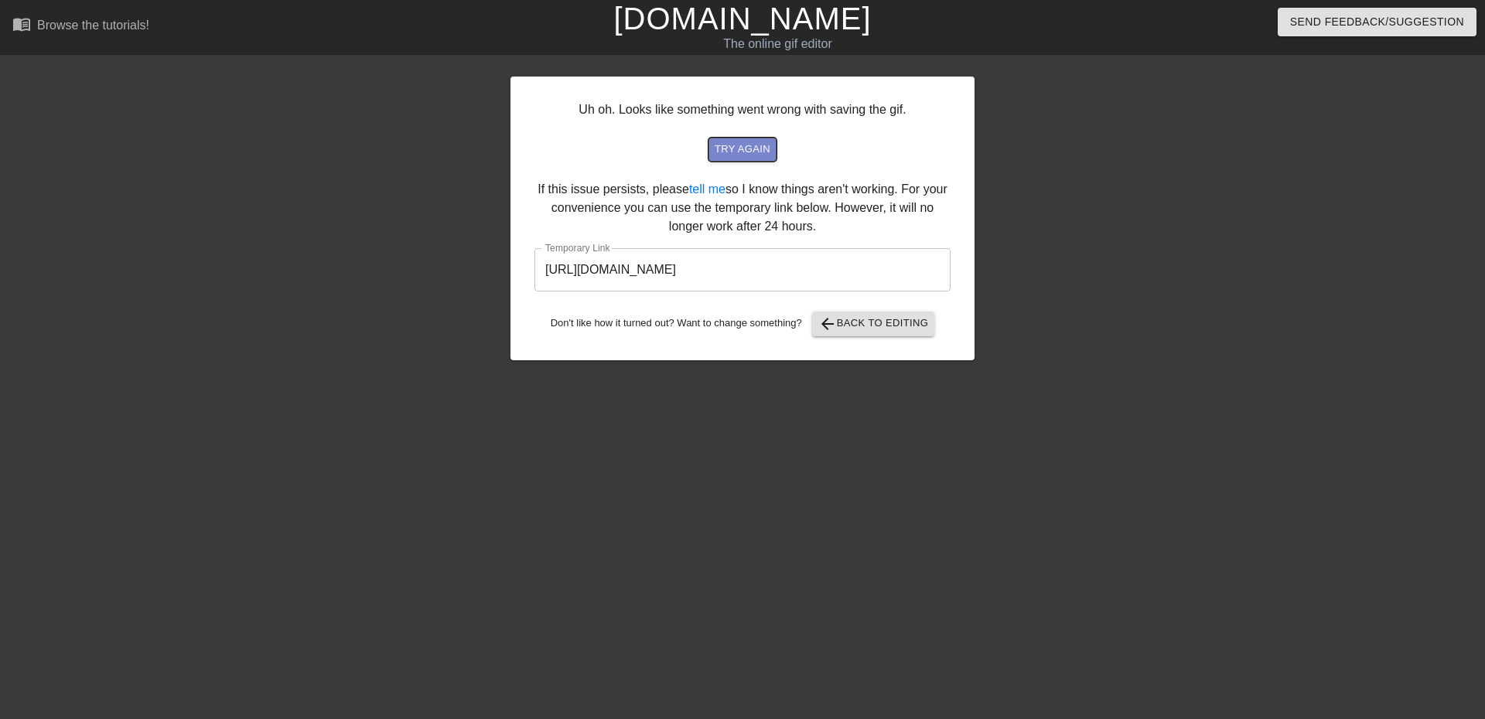
click at [729, 156] on span "try again" at bounding box center [743, 150] width 56 height 18
click at [734, 172] on div "Uh oh. Looks like something went wrong with saving the gif. try again If this i…" at bounding box center [743, 219] width 464 height 284
click at [732, 153] on span "try again" at bounding box center [743, 150] width 56 height 18
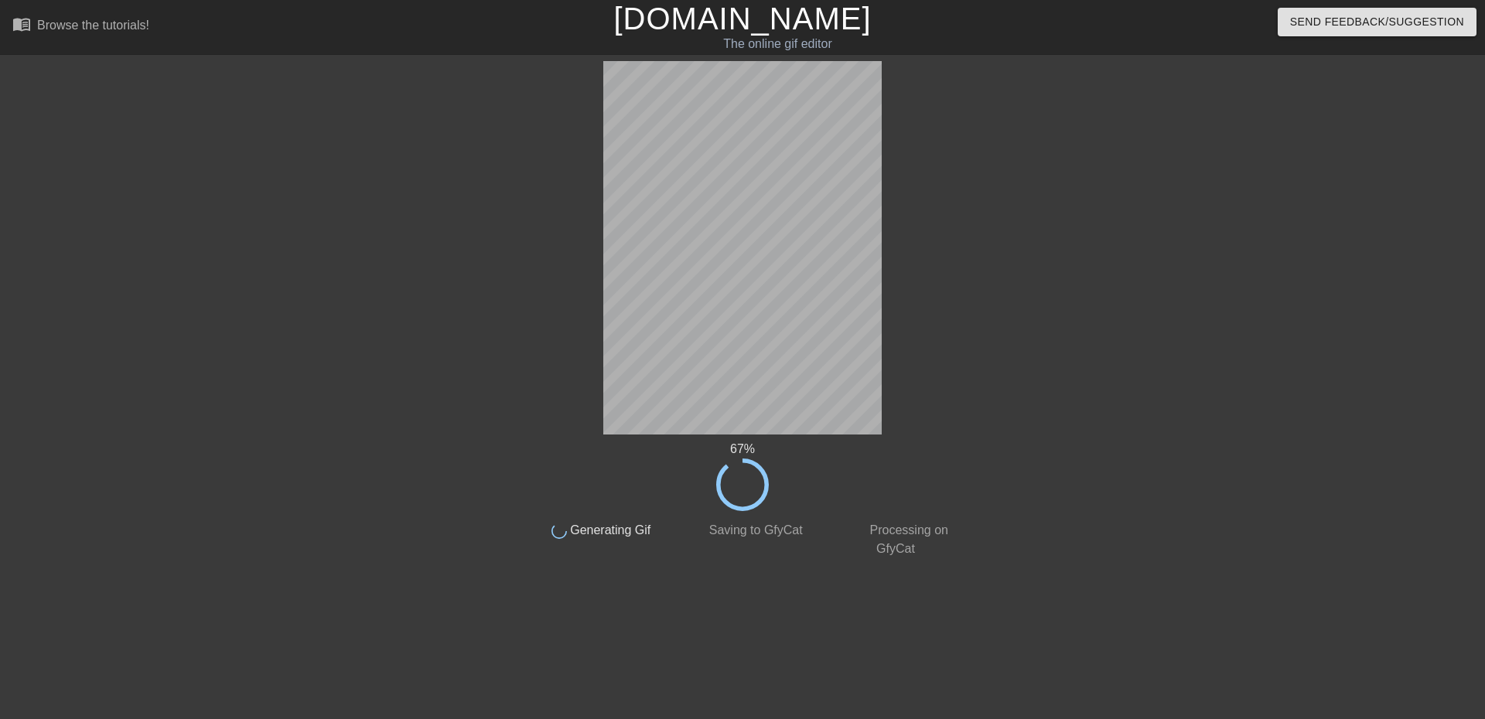
drag, startPoint x: 732, startPoint y: 153, endPoint x: 563, endPoint y: 235, distance: 187.5
click at [563, 221] on div "67 % done Generating Gif done Saving to GfyCat done Processing on GfyCat" at bounding box center [742, 309] width 436 height 497
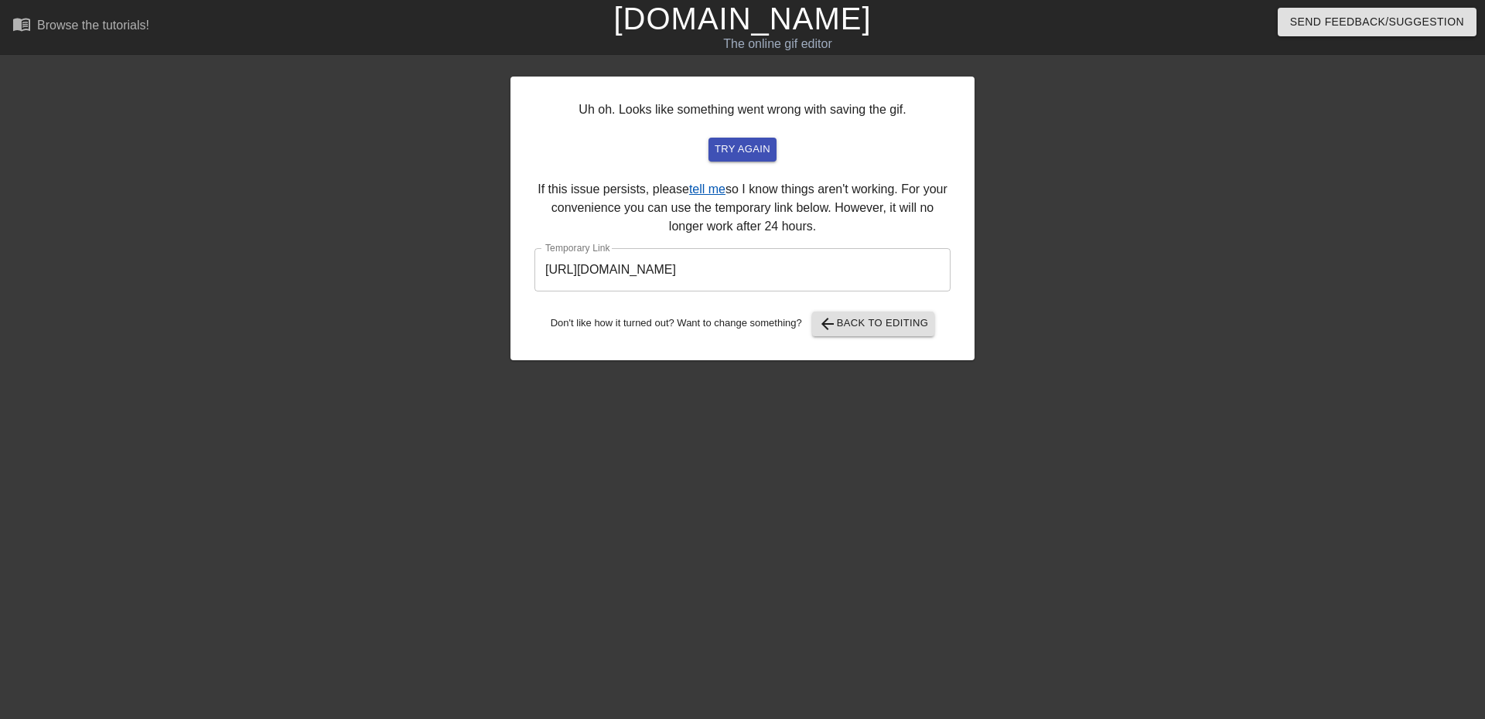
click at [706, 188] on link "tell me" at bounding box center [707, 189] width 36 height 13
click at [886, 335] on button "arrow_back Back to Editing" at bounding box center [873, 324] width 123 height 25
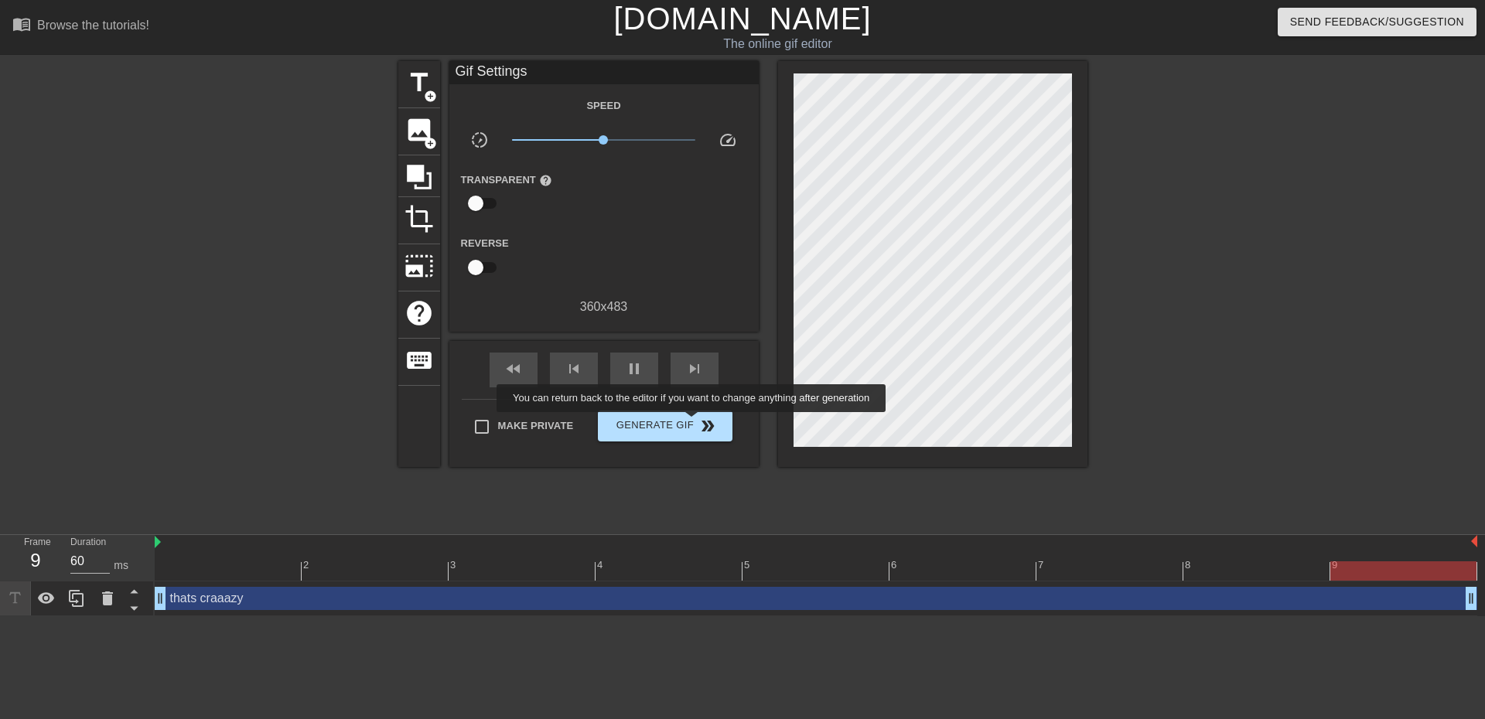
type input "70"
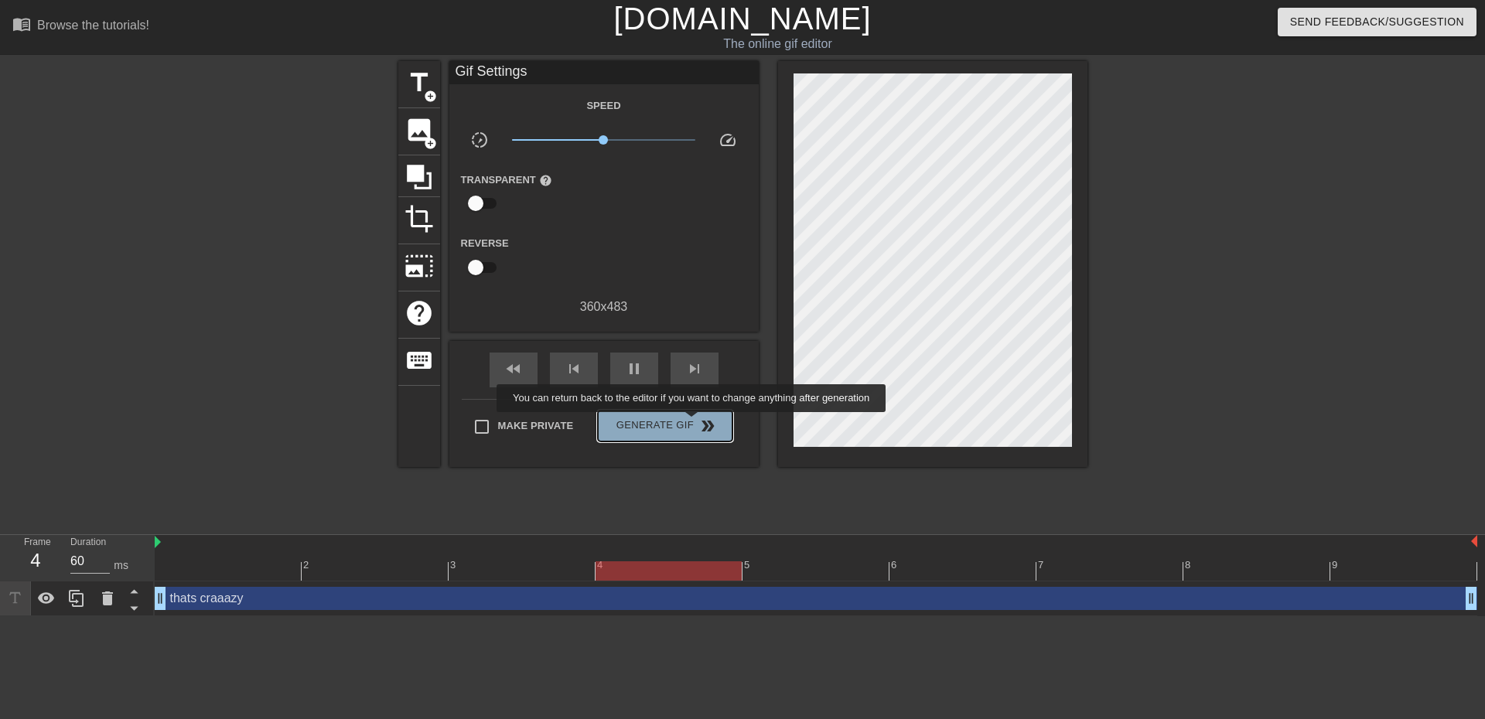
click at [693, 423] on span "Generate Gif double_arrow" at bounding box center [664, 426] width 121 height 19
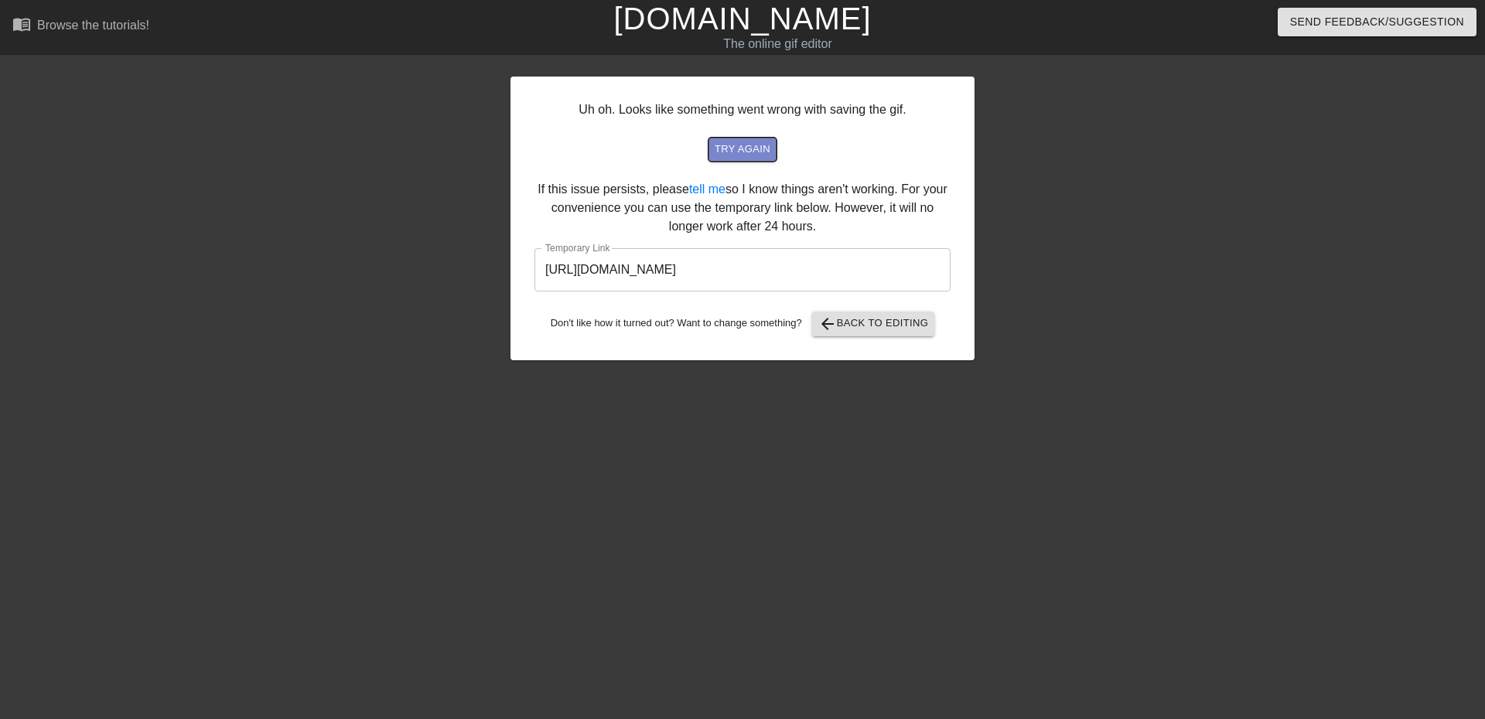
click at [726, 151] on span "try again" at bounding box center [743, 150] width 56 height 18
click at [488, 168] on div "Uh oh. Looks like something went wrong with saving the gif. try again If this i…" at bounding box center [742, 293] width 1485 height 464
click at [708, 162] on div "Uh oh. Looks like something went wrong with saving the gif. try again If this i…" at bounding box center [743, 219] width 464 height 284
click at [746, 152] on span "try again" at bounding box center [743, 150] width 56 height 18
click at [732, 156] on span "try again" at bounding box center [743, 150] width 56 height 18
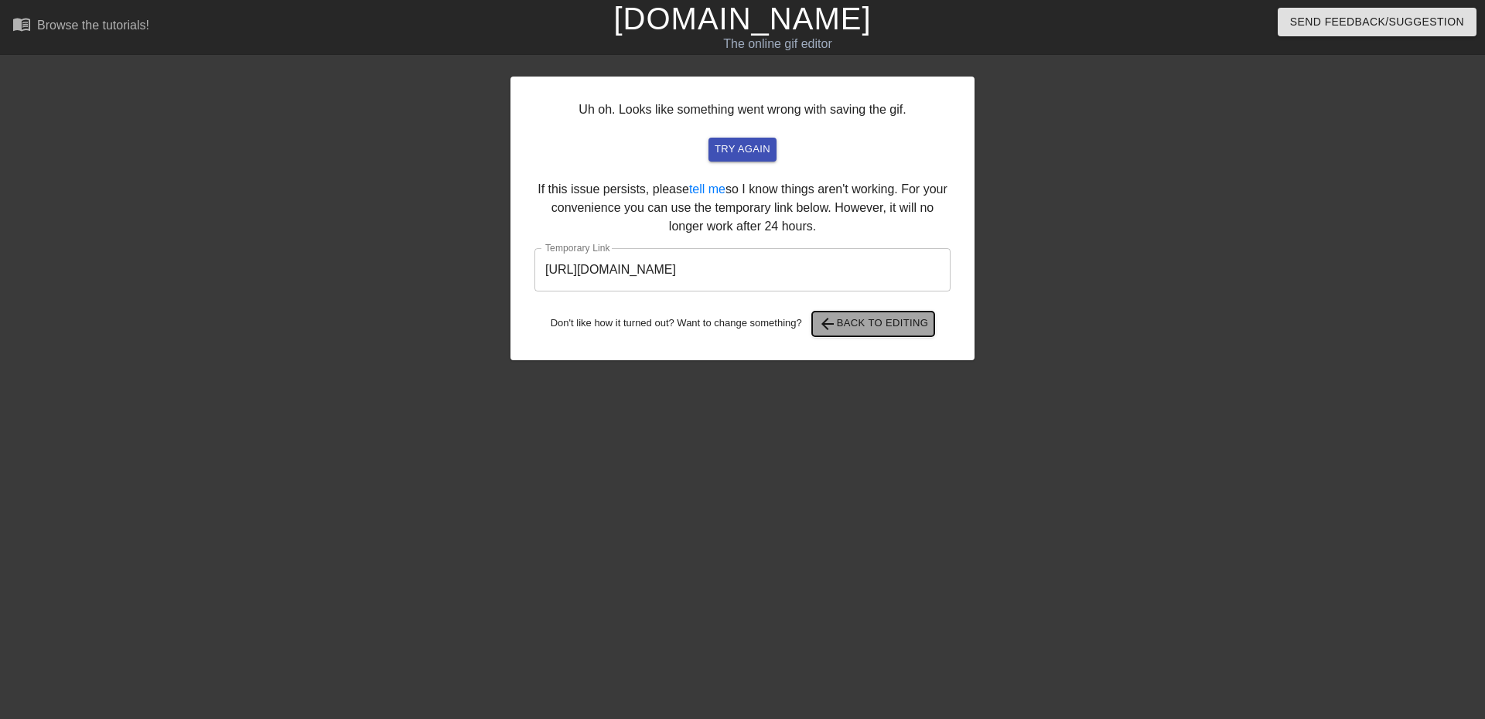
click at [868, 336] on button "arrow_back Back to Editing" at bounding box center [873, 324] width 123 height 25
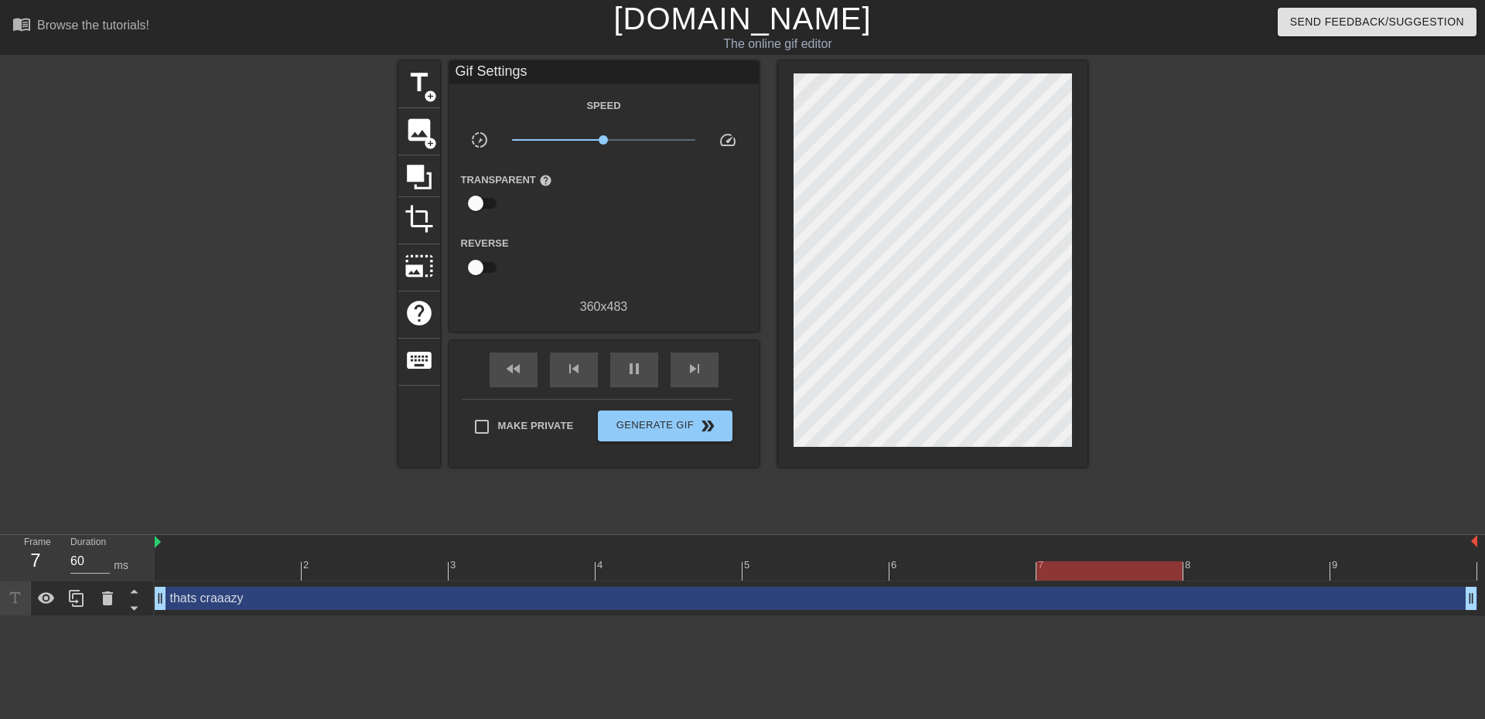
type input "70"
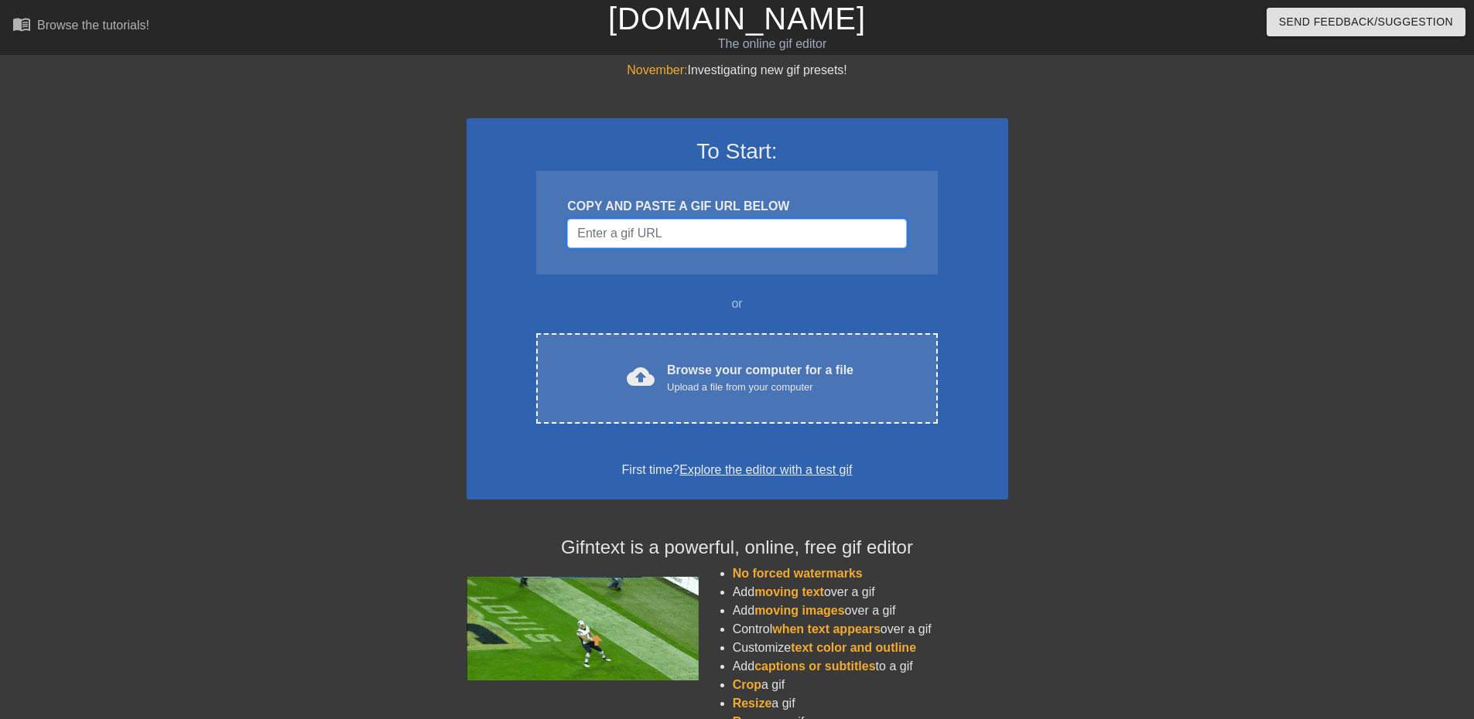
click at [685, 226] on input "Username" at bounding box center [736, 233] width 339 height 29
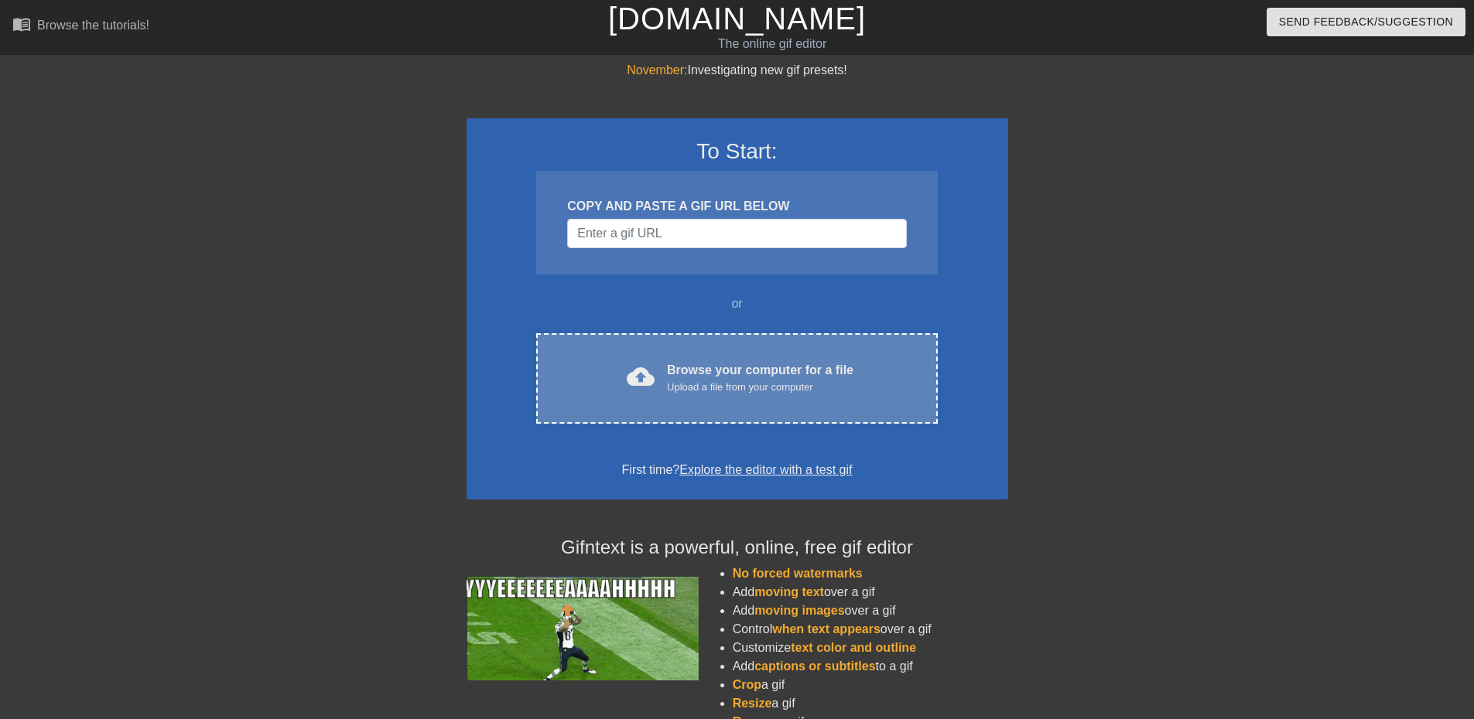
click at [736, 387] on div "Upload a file from your computer" at bounding box center [760, 387] width 186 height 15
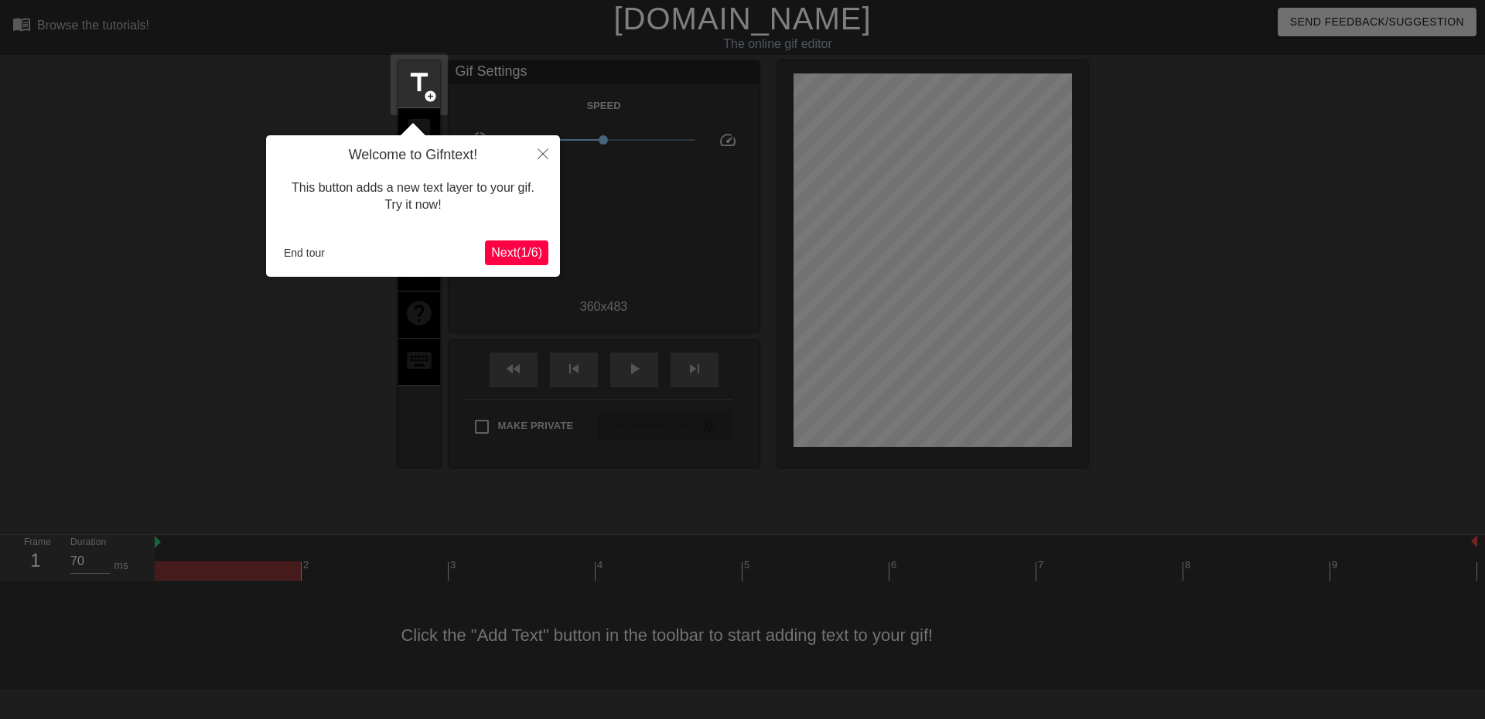
click at [511, 252] on span "Next ( 1 / 6 )" at bounding box center [516, 252] width 51 height 13
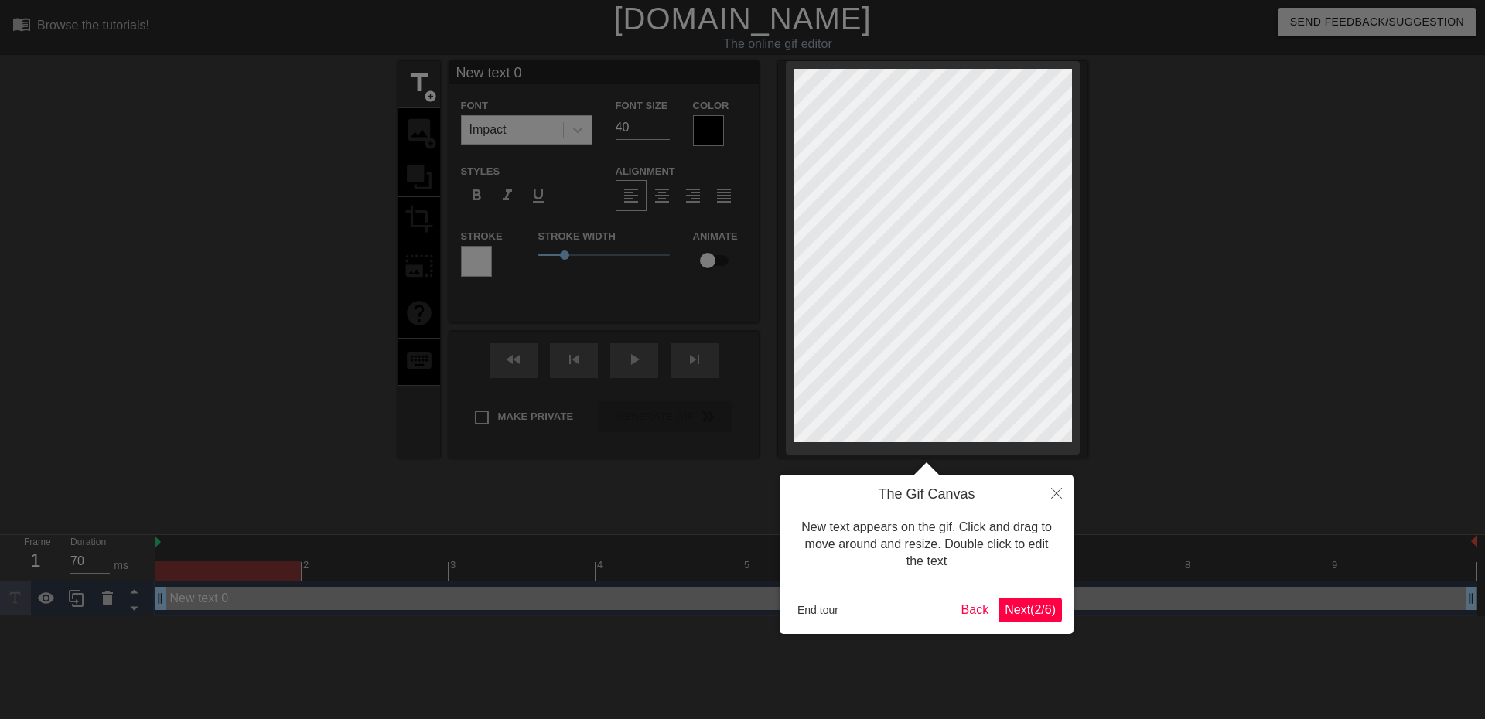
click at [511, 252] on div at bounding box center [742, 359] width 1485 height 719
click at [817, 610] on button "End tour" at bounding box center [817, 610] width 53 height 23
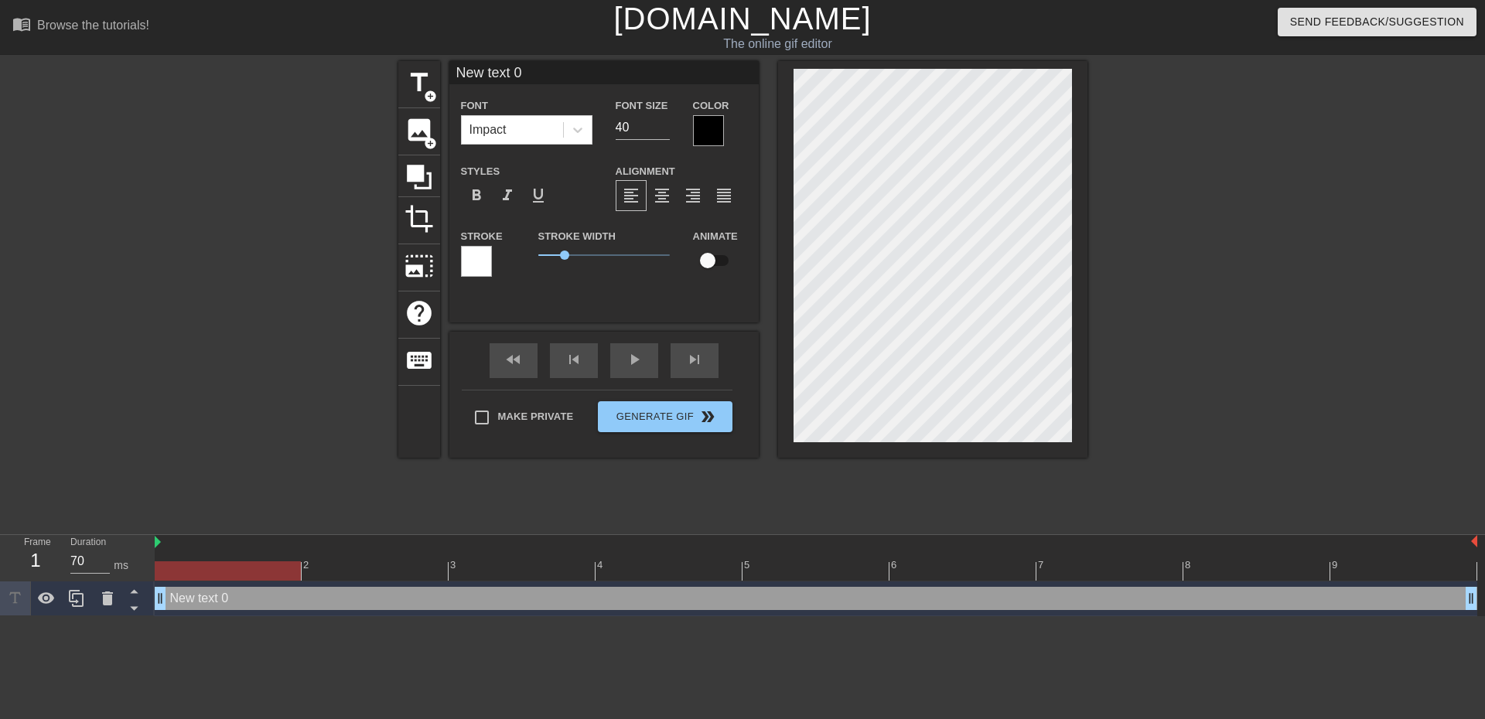
scroll to position [2, 5]
type input "New text"
type textarea "New text"
type input "New text"
type textarea "New text"
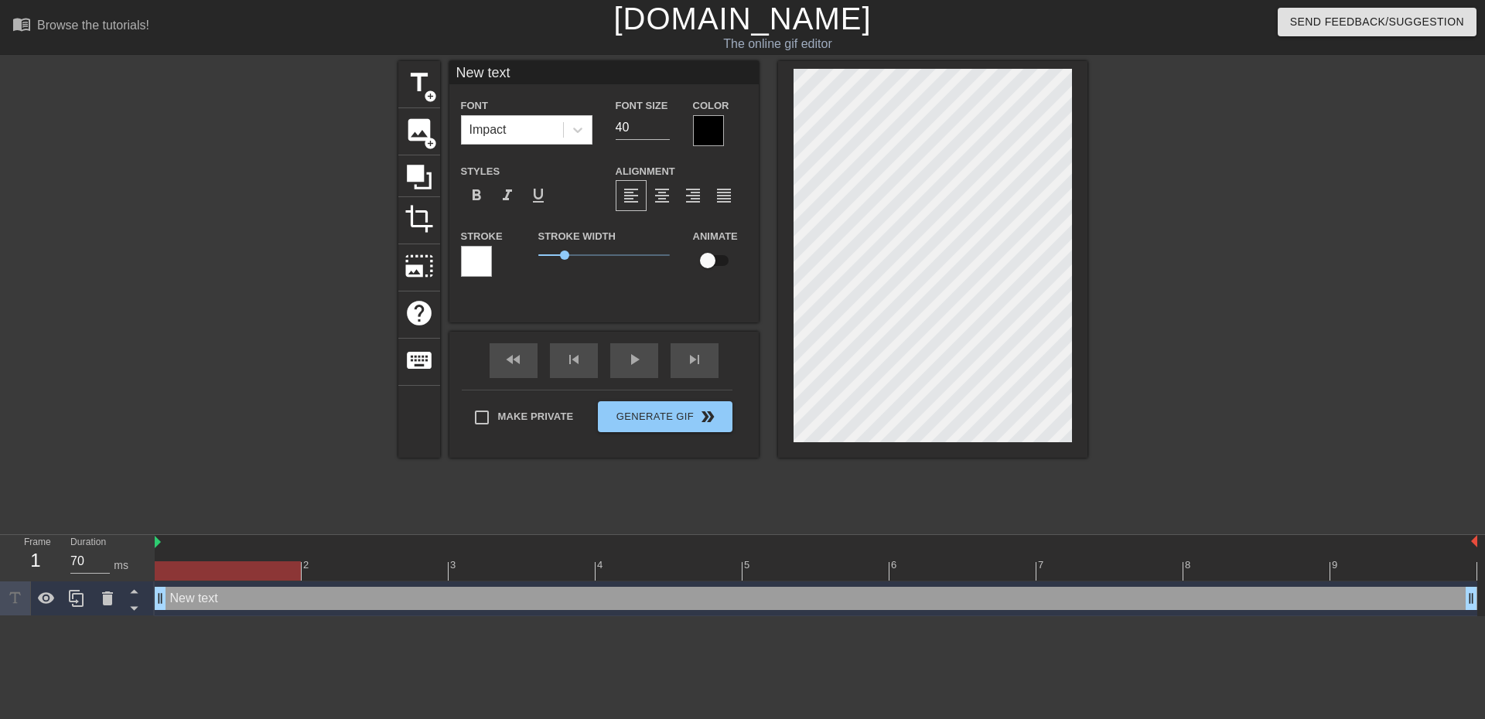
type input "New tex"
type textarea "New tex"
type input "New te"
type textarea "New te"
type input "New t"
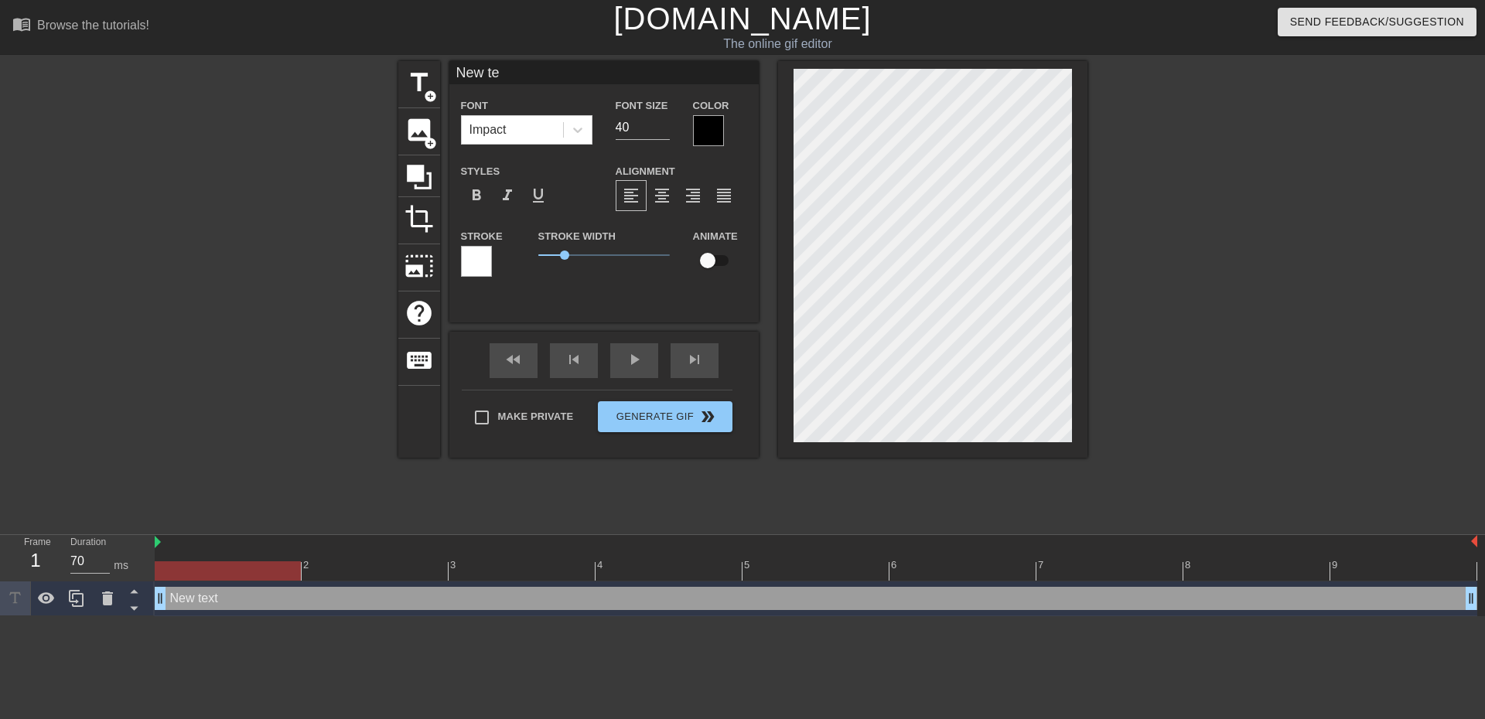
type textarea "New t"
type input "New"
type textarea "New"
type input "New"
type textarea "New"
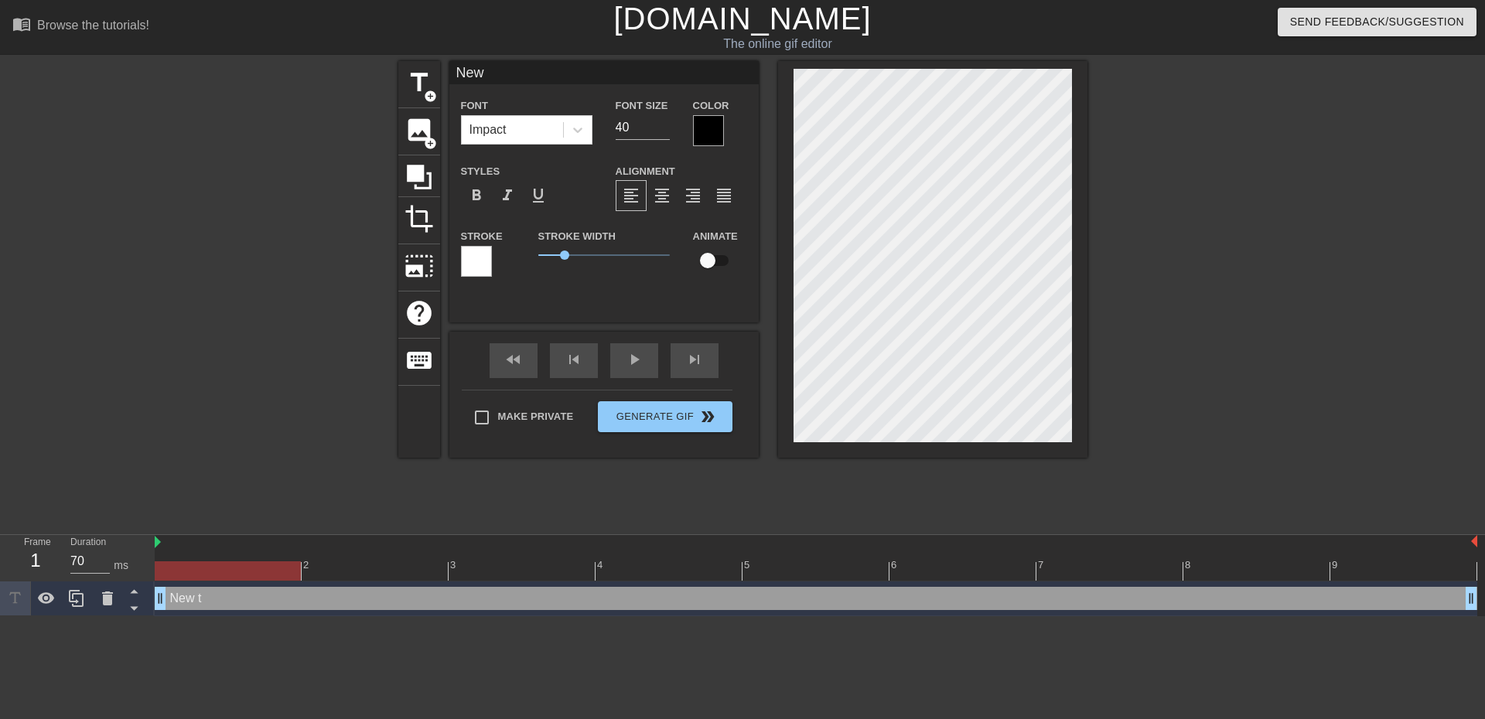
type input "Ne"
type textarea "Ne"
type input "N"
type textarea "N"
type input "t"
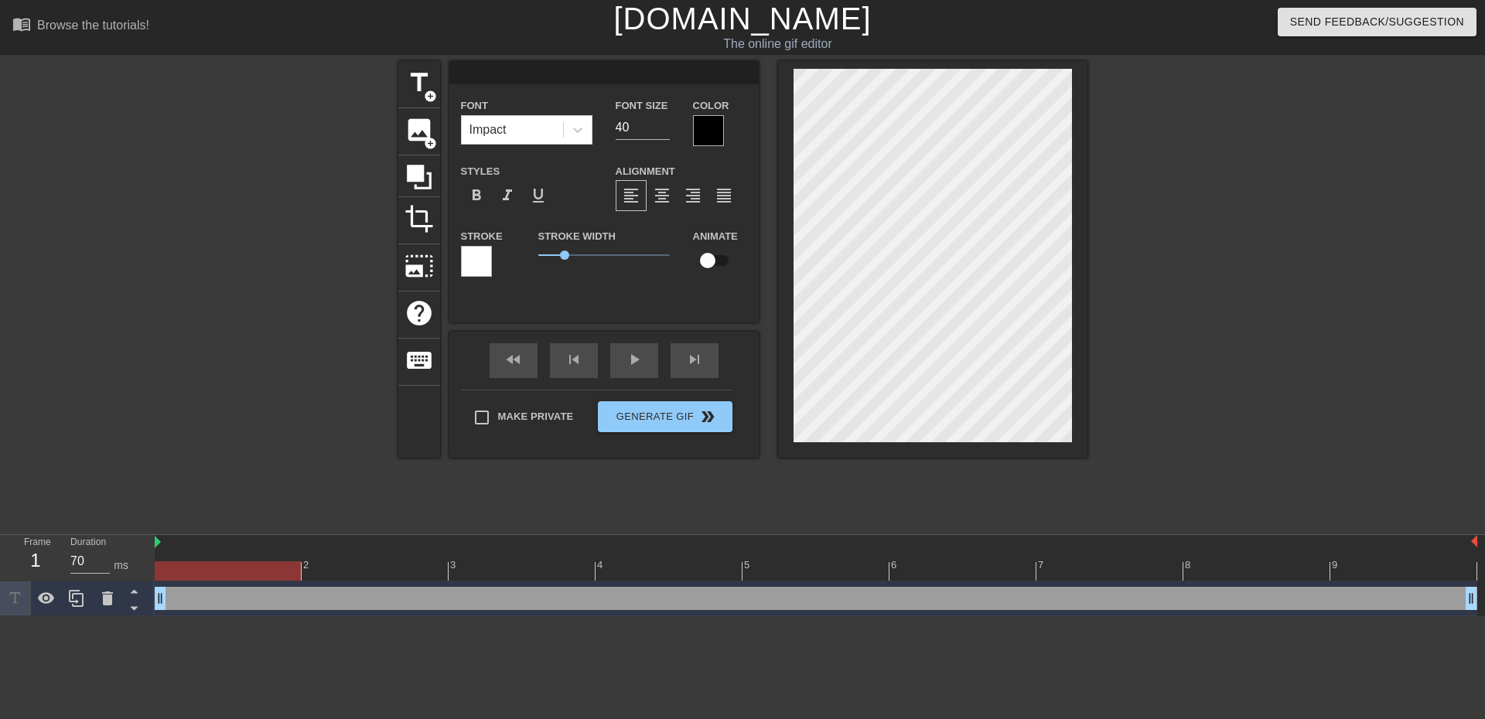
type textarea "t"
type input "th"
type textarea "th"
type input "tha"
type textarea "tha"
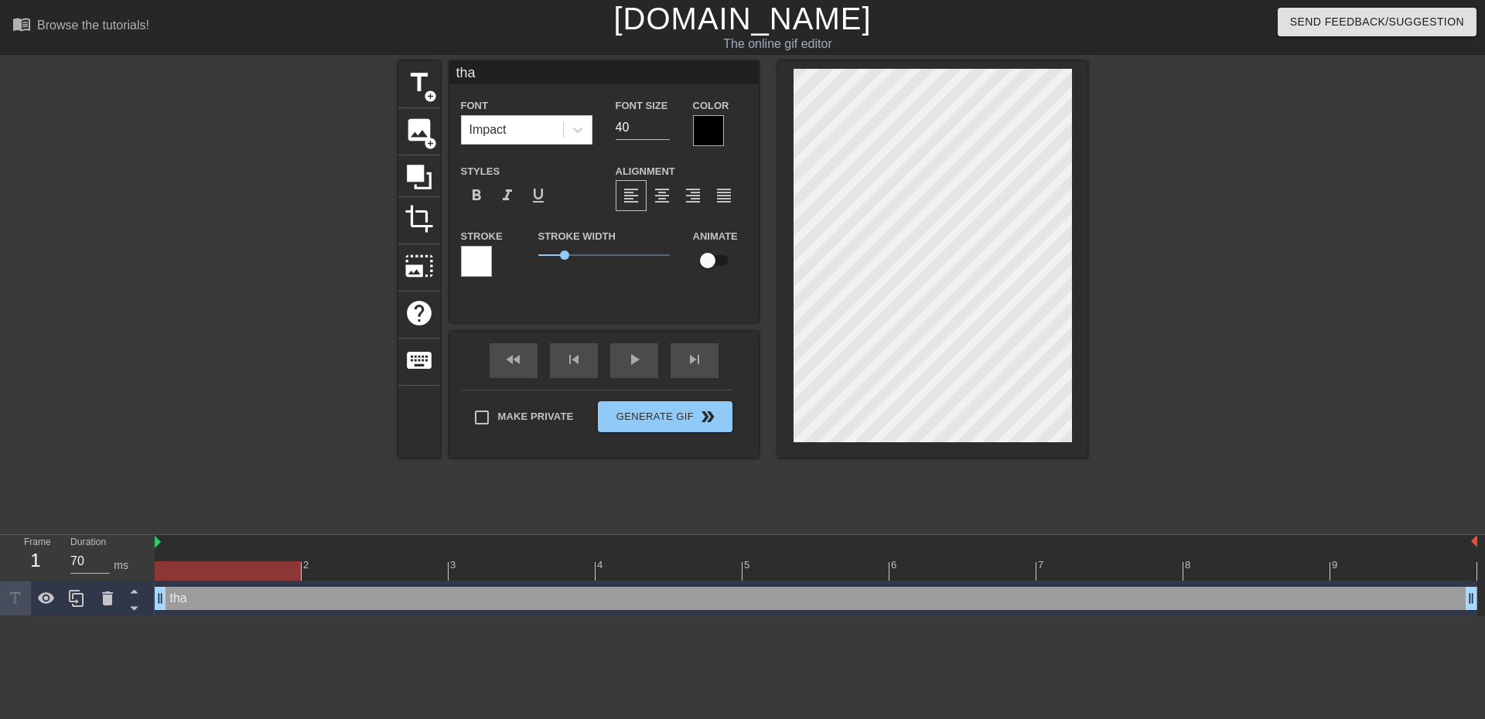
type input "that"
type textarea "that"
type input "thats"
type textarea "thats"
type input "thats"
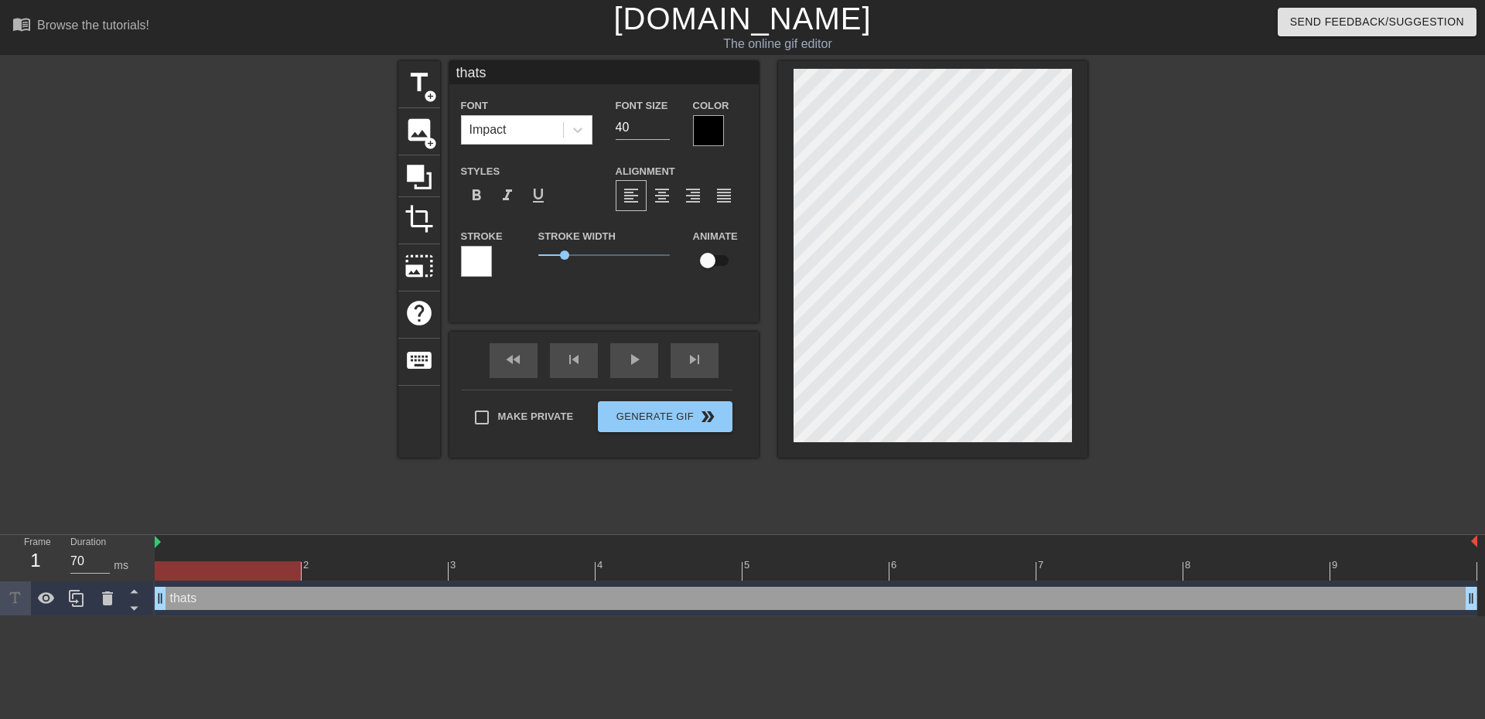
type textarea "thats"
type input "thats x"
type textarea "thats x"
type input "thats"
type textarea "thats"
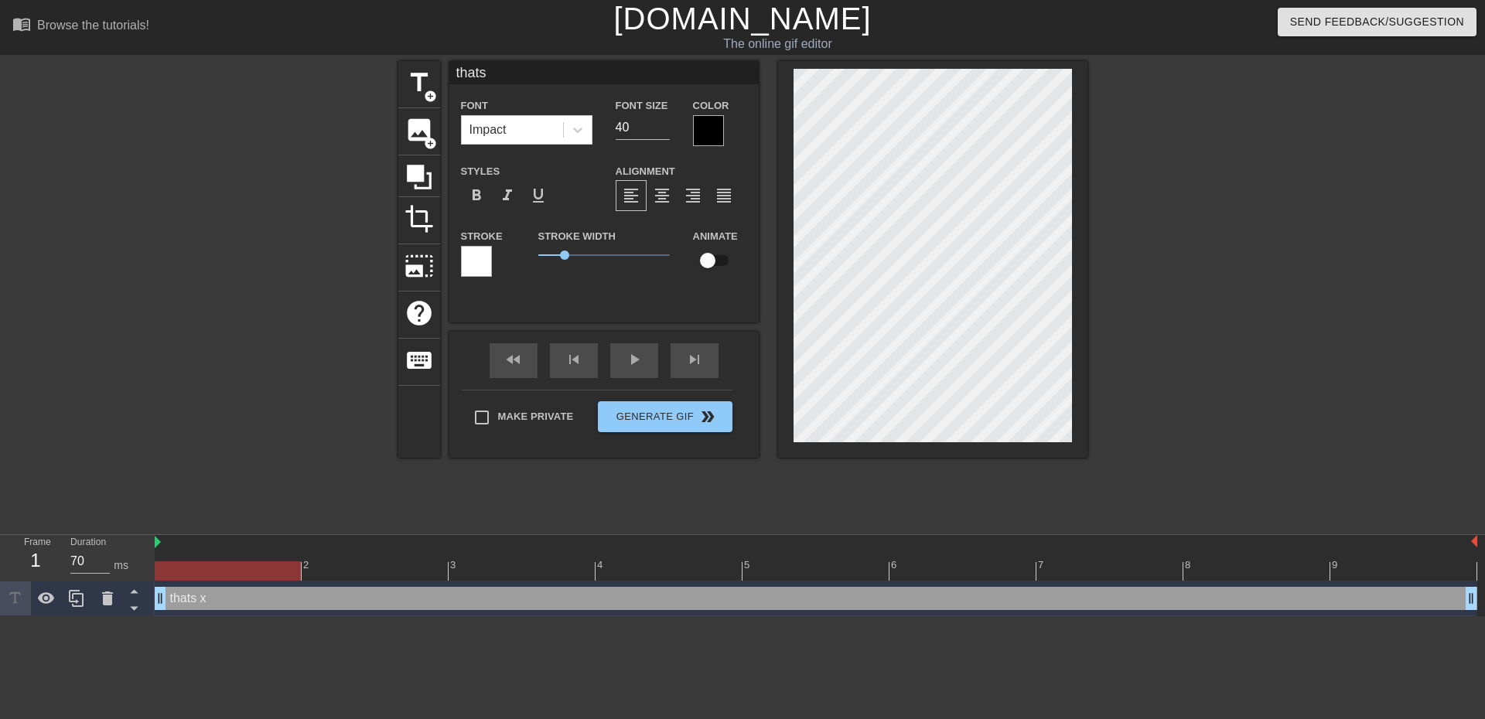
type input "thats c"
type textarea "thats c"
type input "thats cr"
type textarea "thats cr"
type input "thats cra"
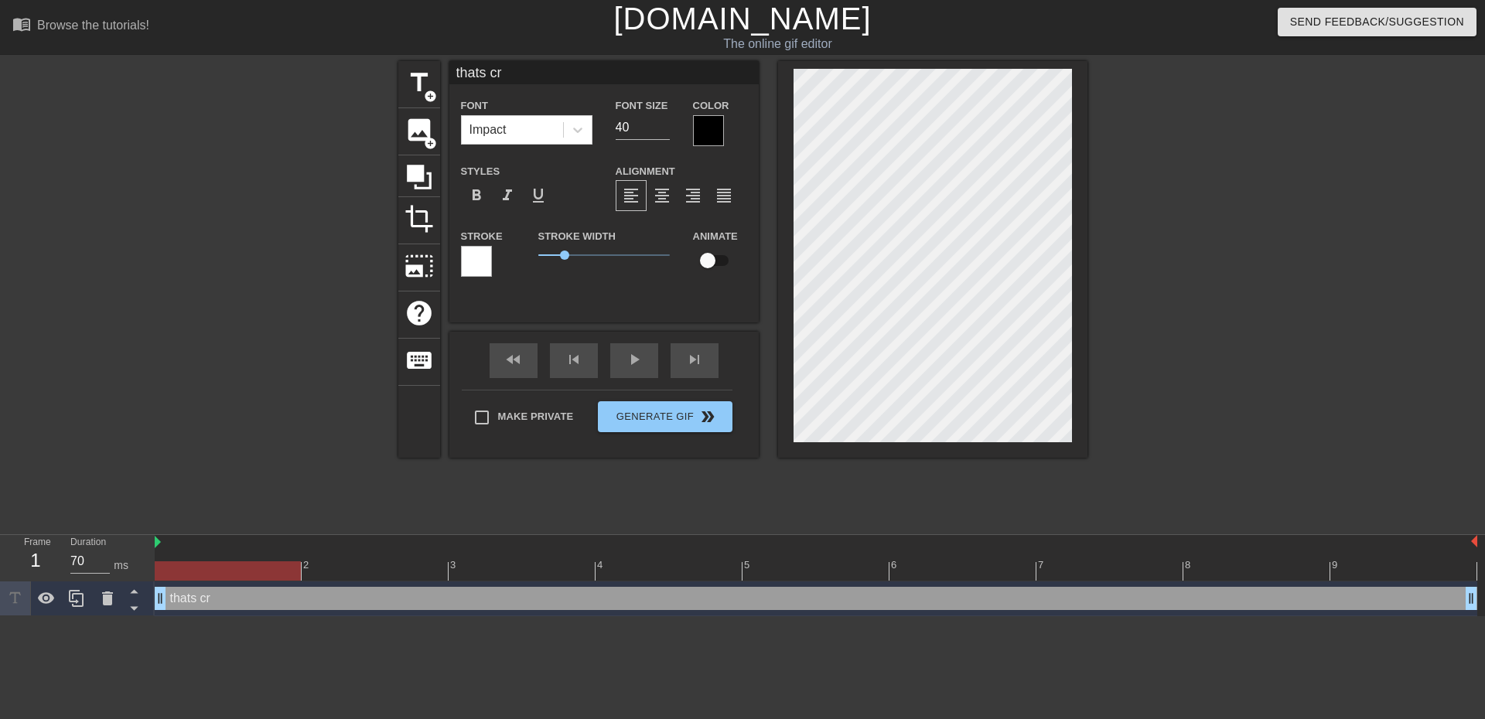
type textarea "thats cra"
type input "thats craa"
type textarea "thats craa"
type input "thats craaa"
type textarea "thats craaa"
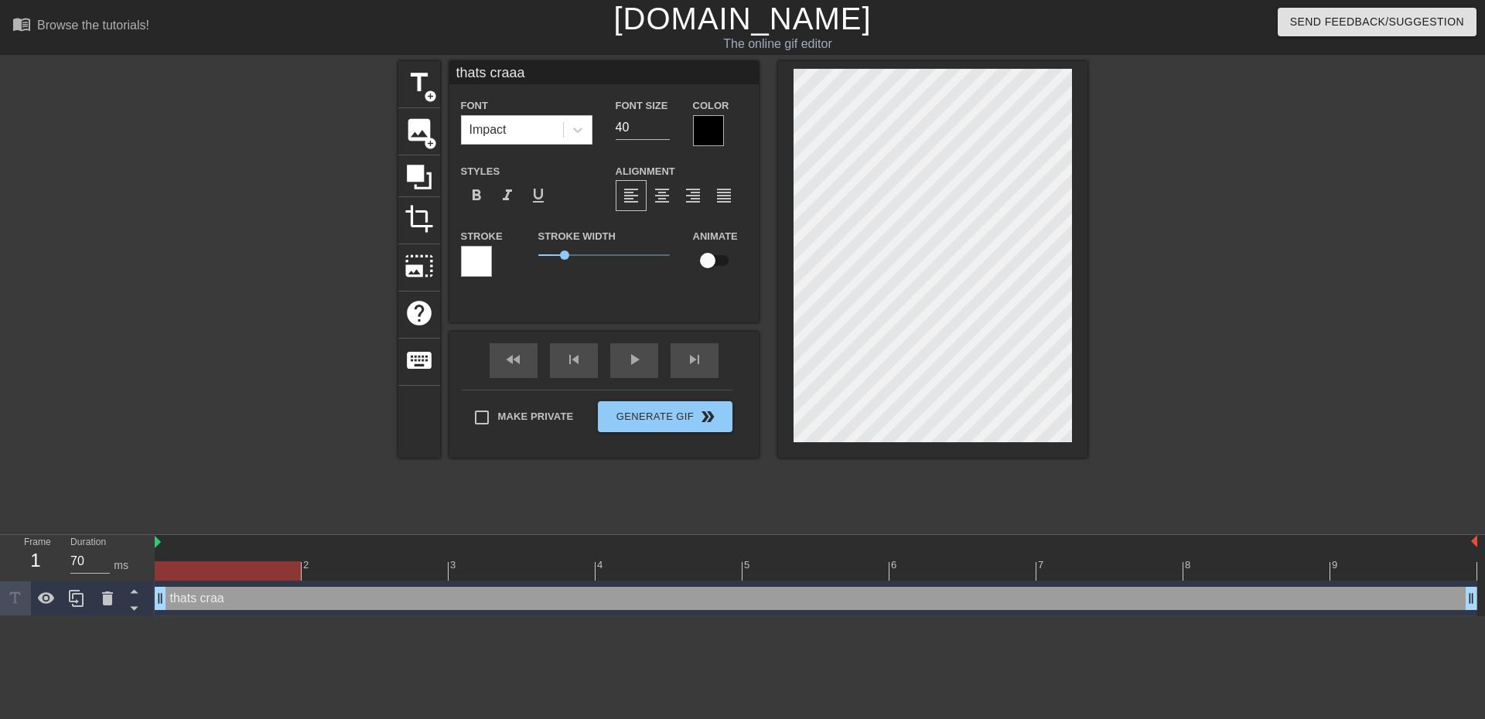
type input "thats craaaz"
type textarea "thats craaaz"
type input "thats craaazy"
type textarea "thats craaazy"
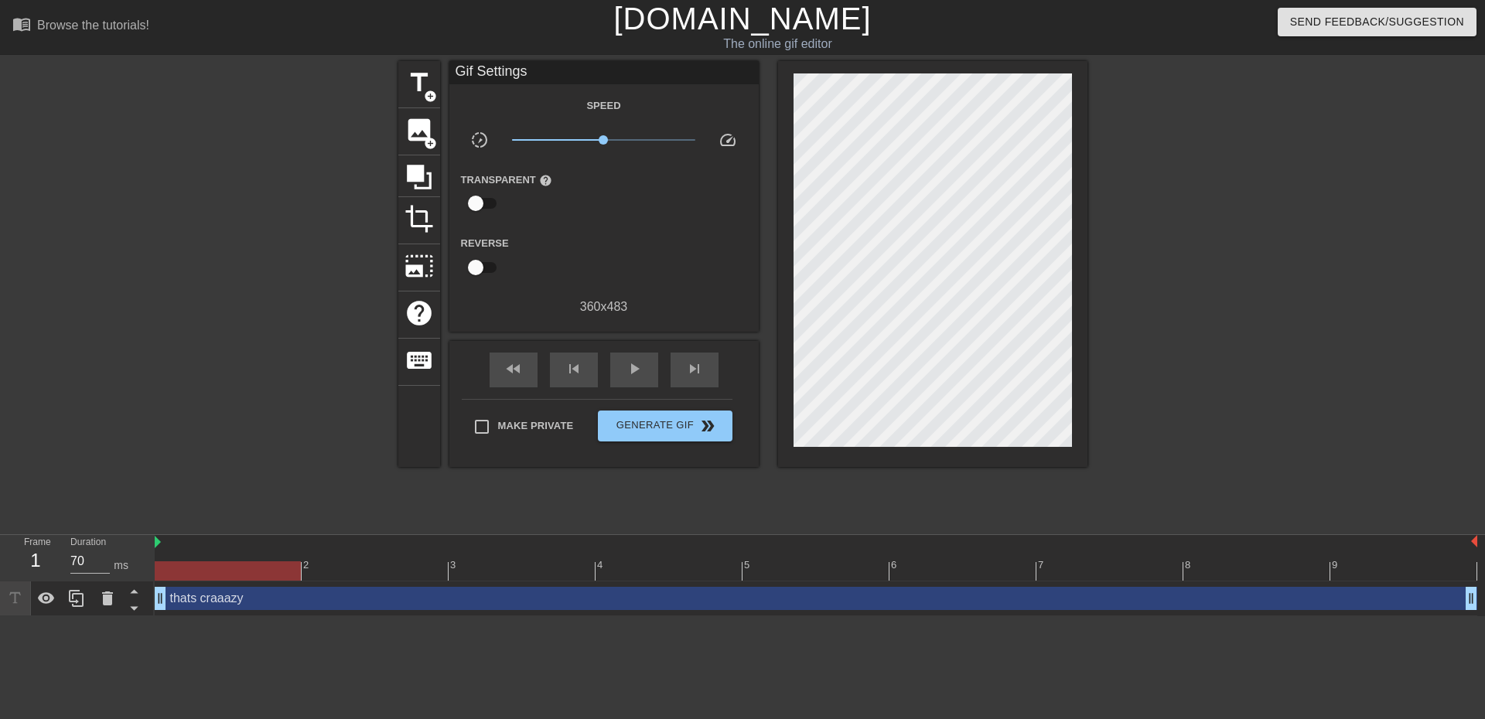
click at [743, 363] on div "fast_rewind skip_previous play_arrow skip_next Make Private Generate Gif double…" at bounding box center [603, 404] width 309 height 126
click at [692, 422] on span "Generate Gif double_arrow" at bounding box center [664, 426] width 121 height 19
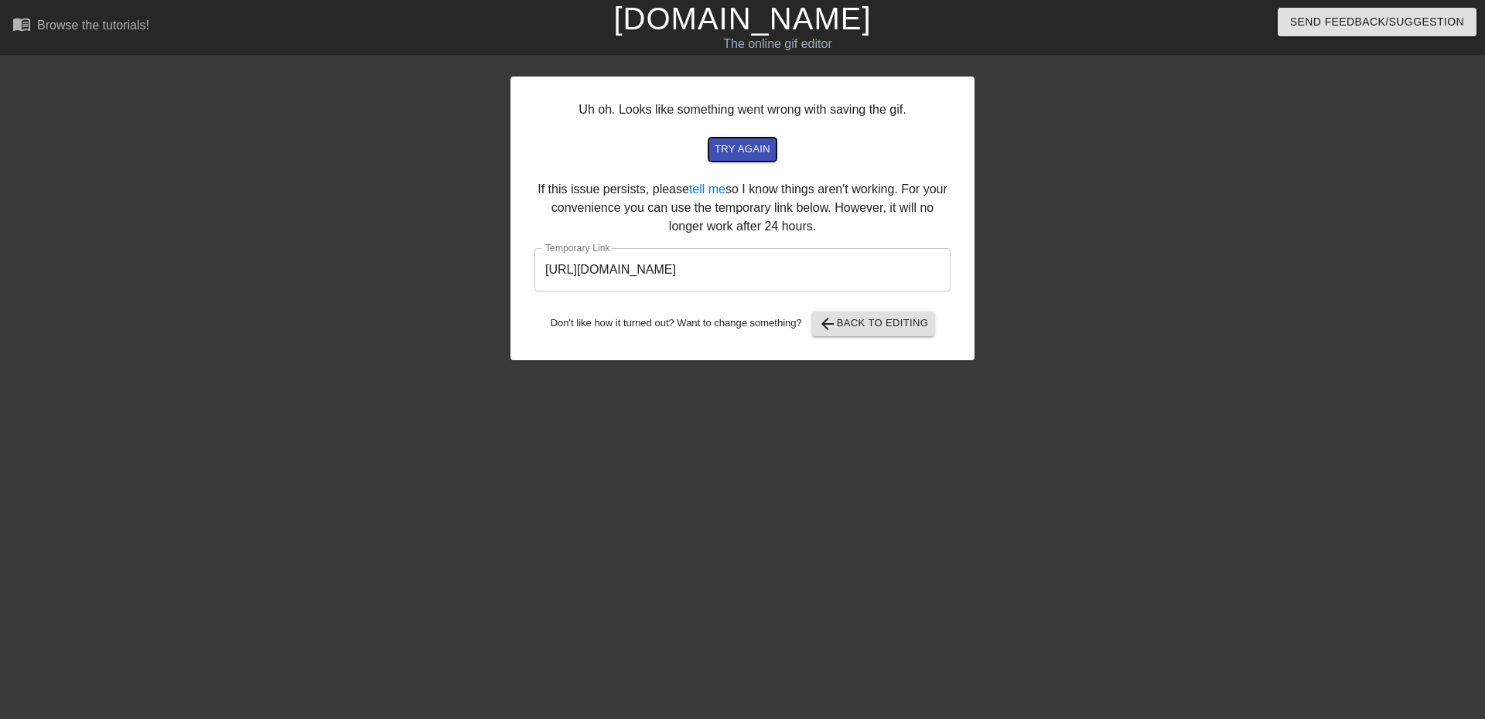
click at [744, 149] on span "try again" at bounding box center [743, 150] width 56 height 18
